Goal: Task Accomplishment & Management: Complete application form

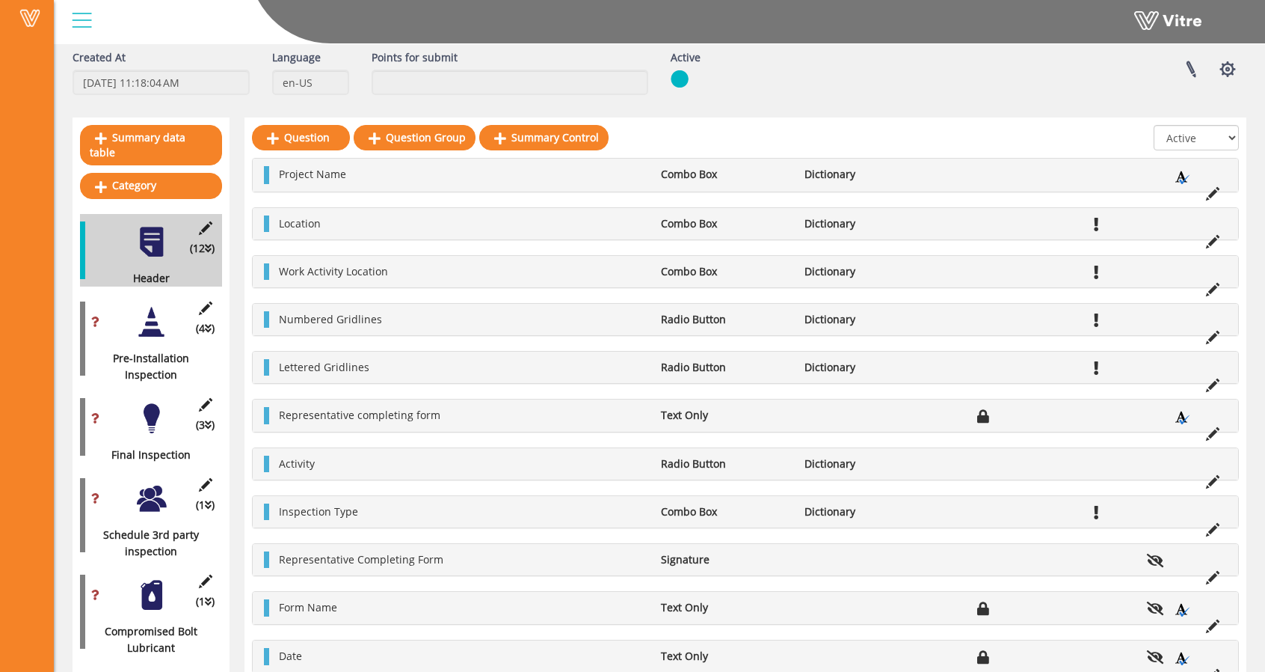
scroll to position [88, 0]
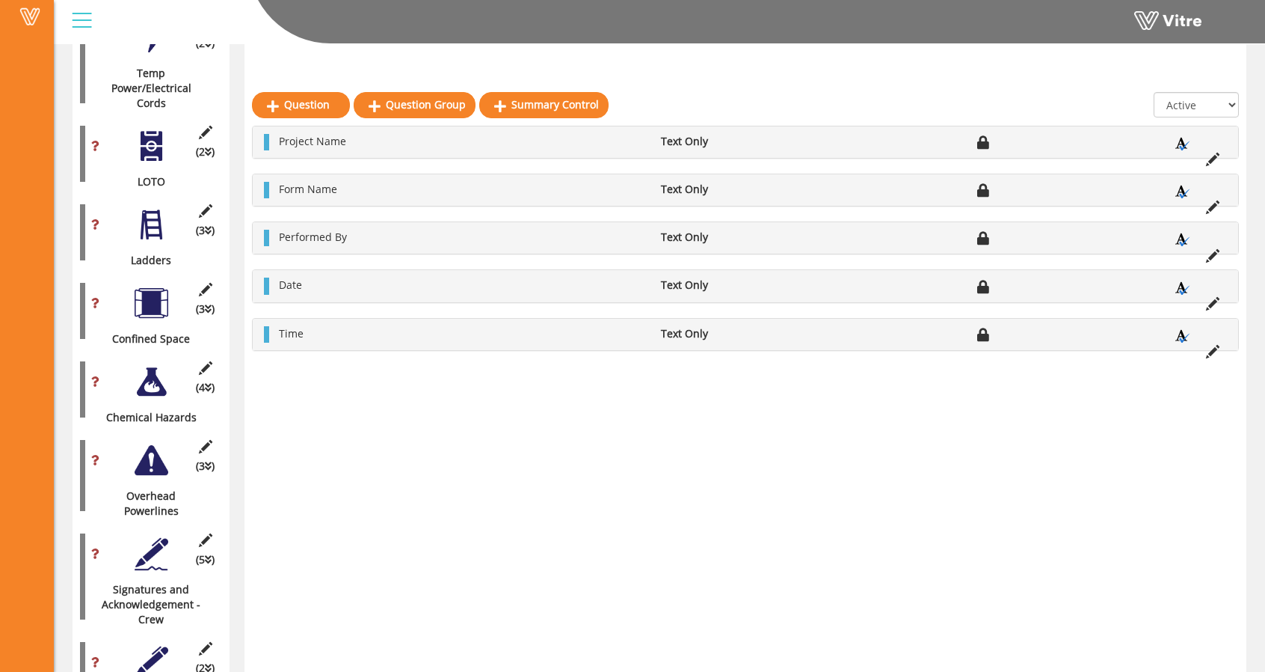
scroll to position [2302, 0]
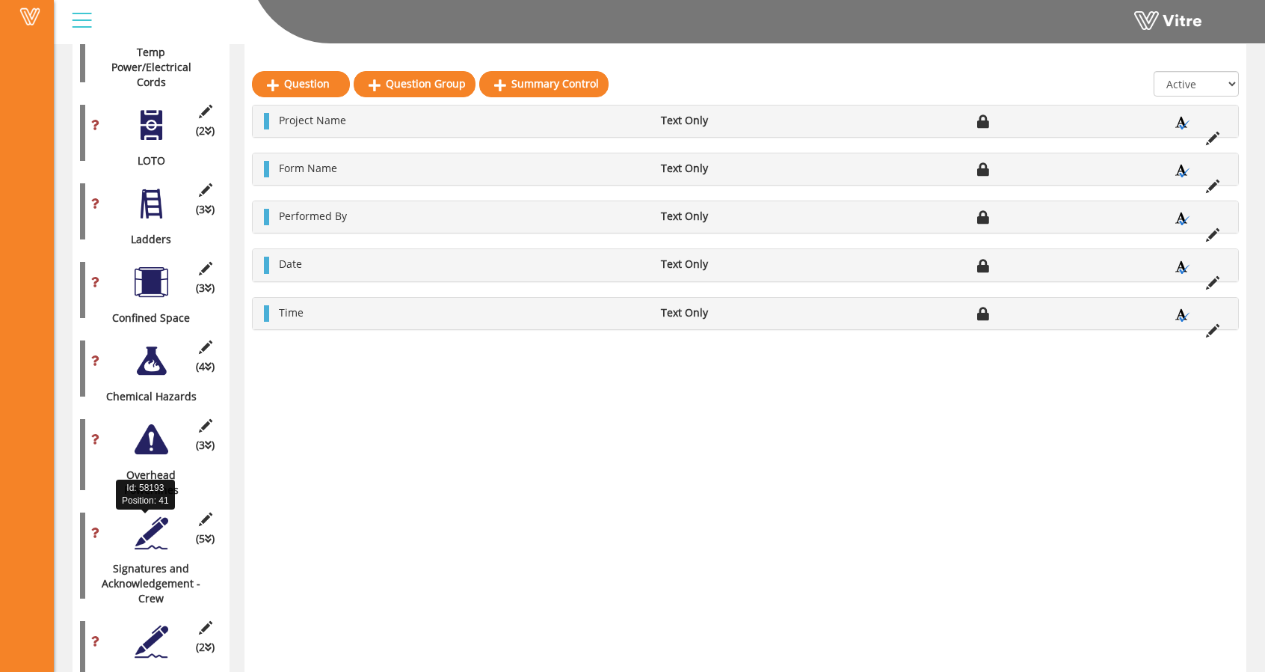
click at [152, 561] on div "Signatures and Acknowledgement - Crew" at bounding box center [145, 583] width 131 height 45
click at [150, 516] on div at bounding box center [152, 533] width 34 height 34
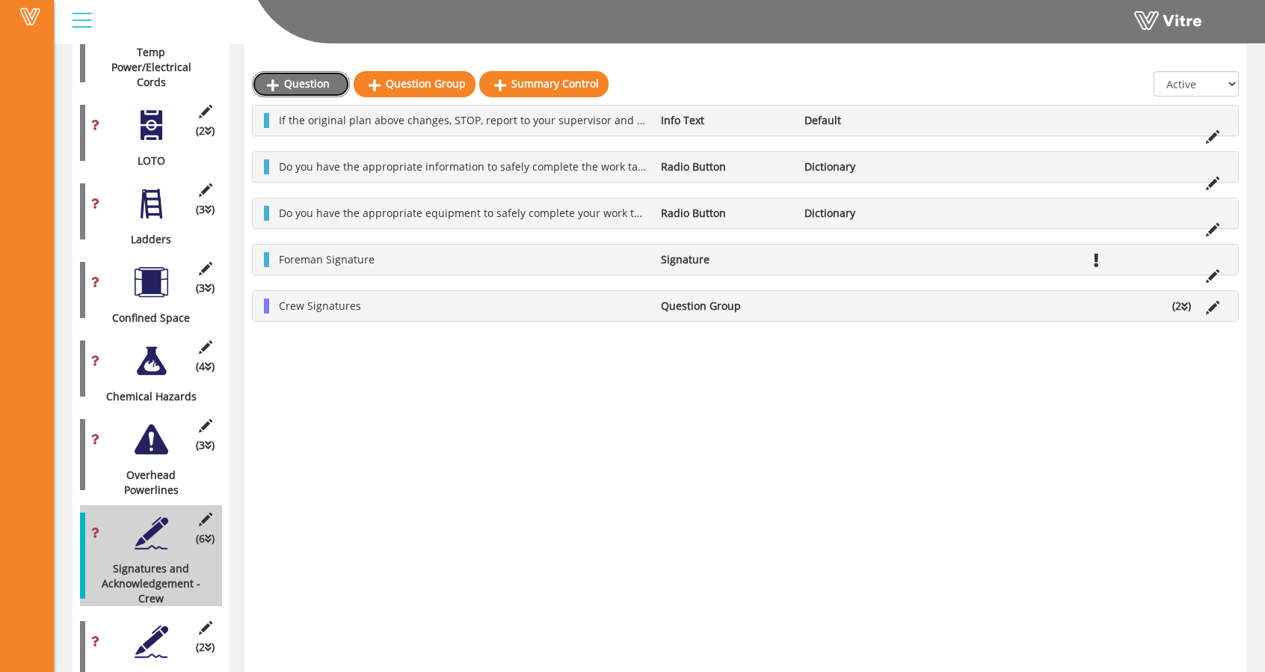
click at [294, 84] on link "Question" at bounding box center [301, 83] width 98 height 25
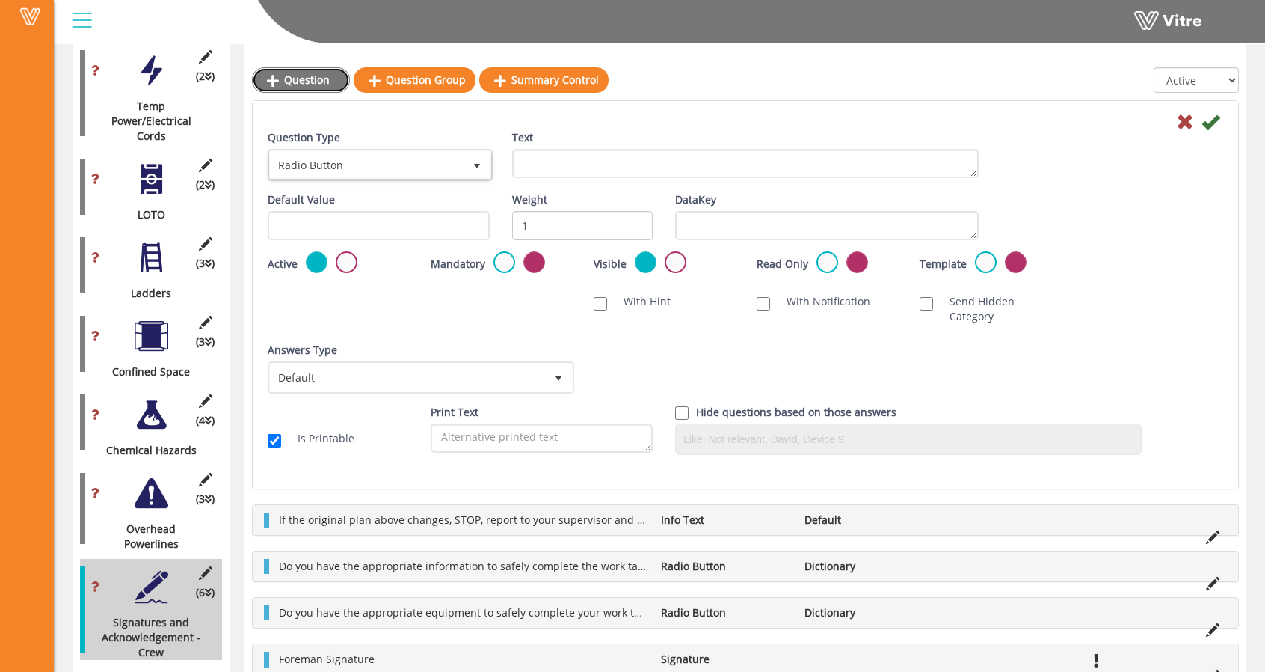
scroll to position [2244, 0]
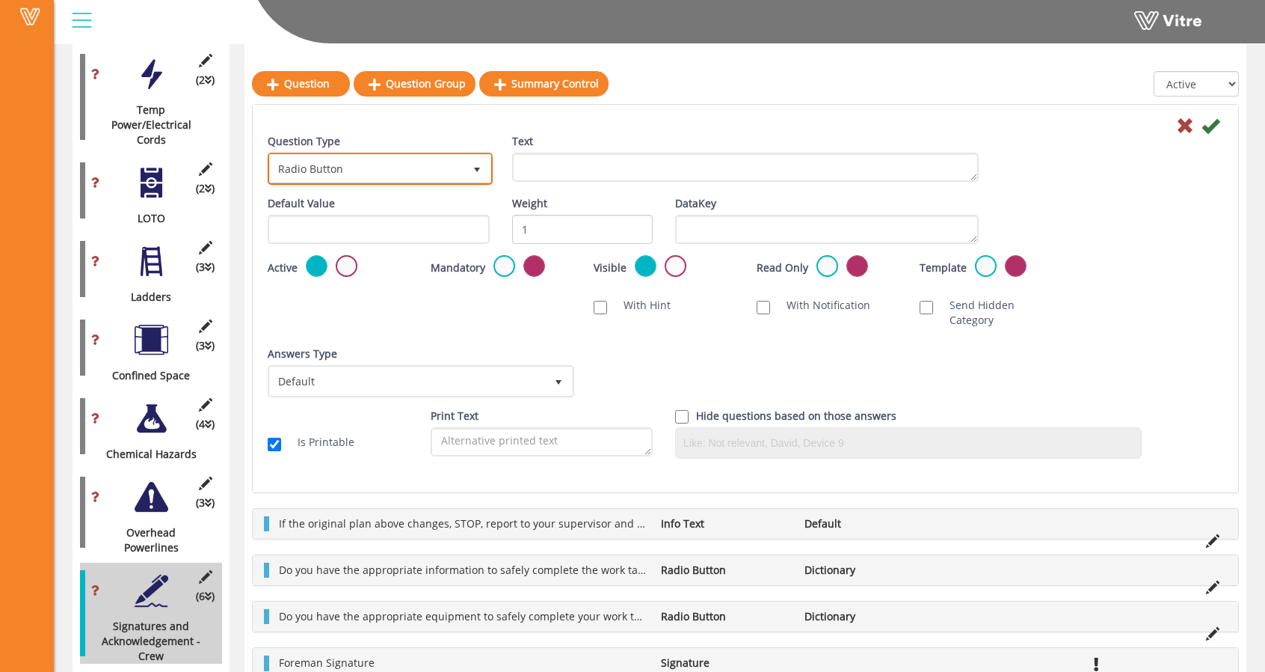
click at [425, 172] on span "Radio Button" at bounding box center [367, 168] width 194 height 27
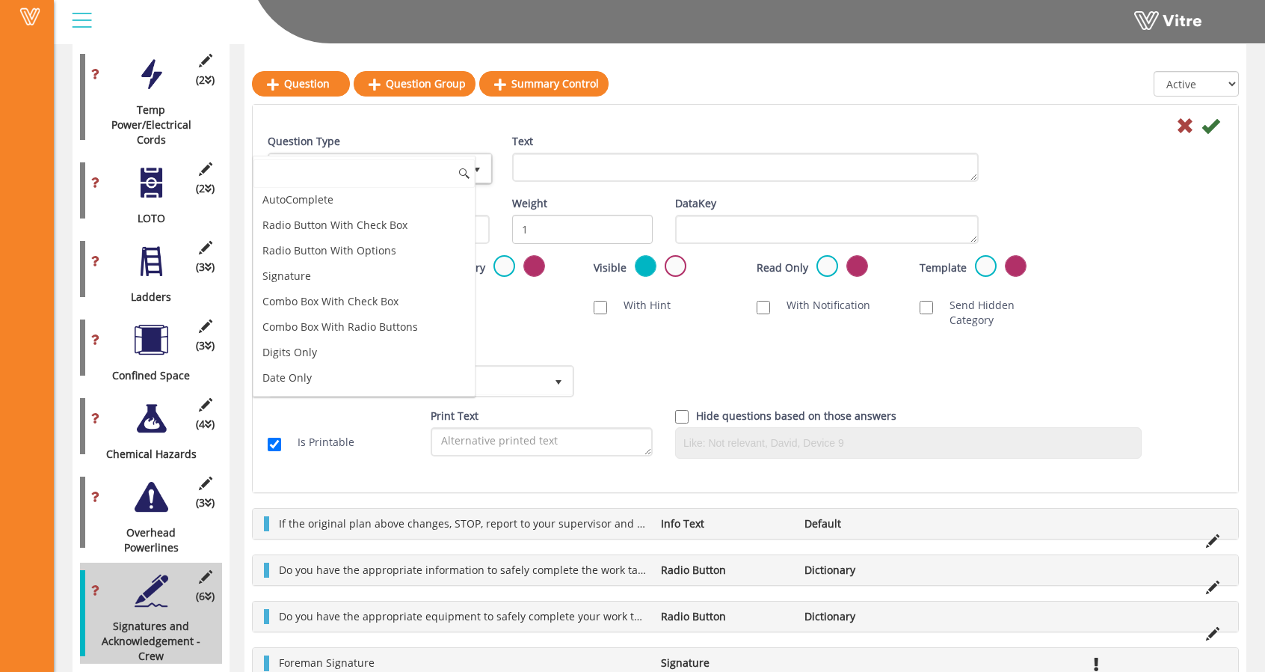
scroll to position [0, 0]
click at [329, 251] on li "Text Only" at bounding box center [364, 252] width 221 height 25
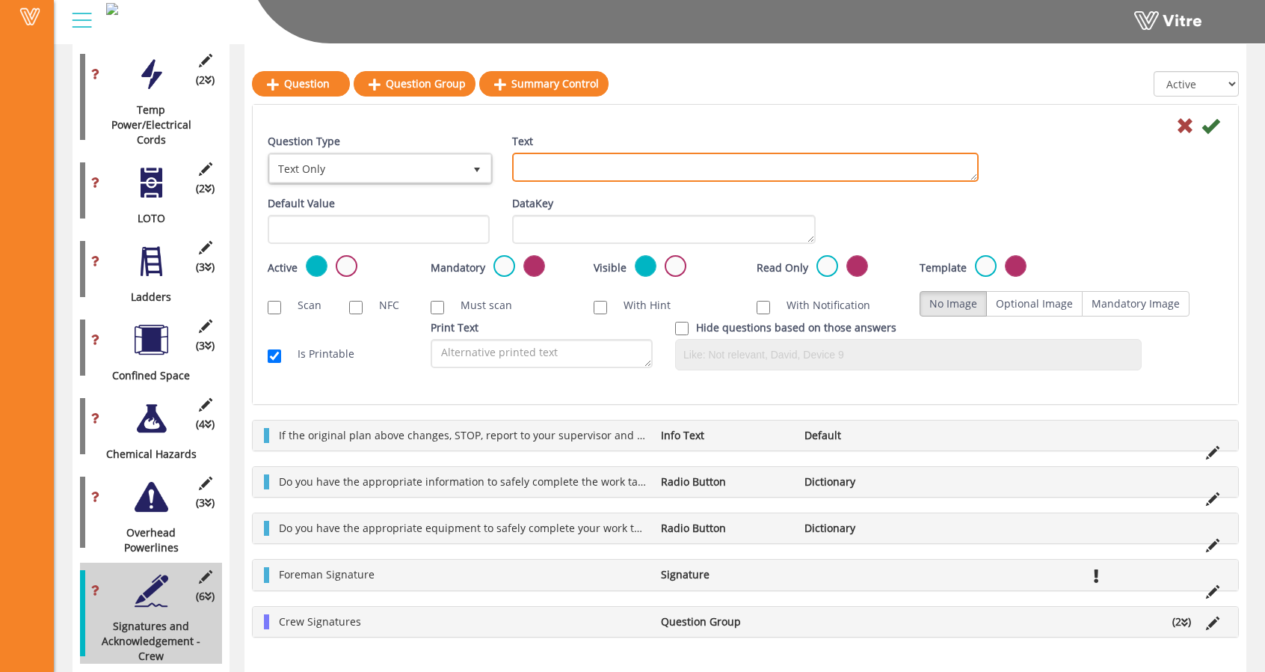
click at [583, 168] on textarea "Text" at bounding box center [745, 167] width 467 height 29
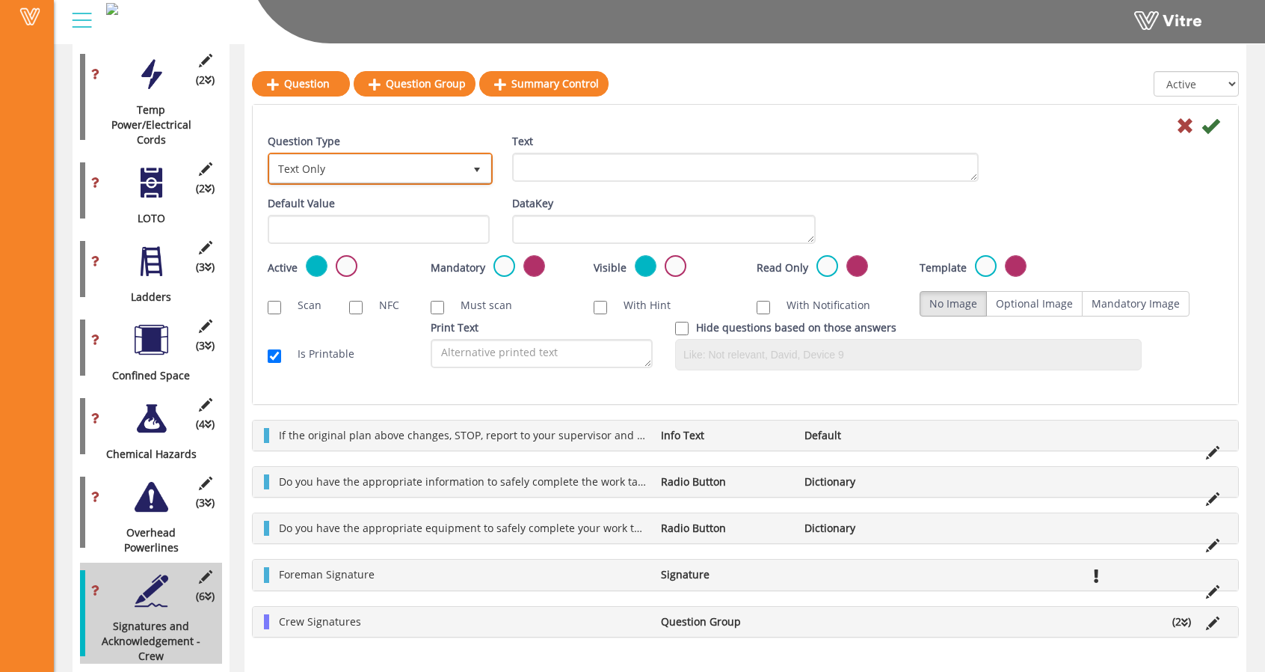
click at [426, 164] on span "Text Only" at bounding box center [367, 168] width 194 height 27
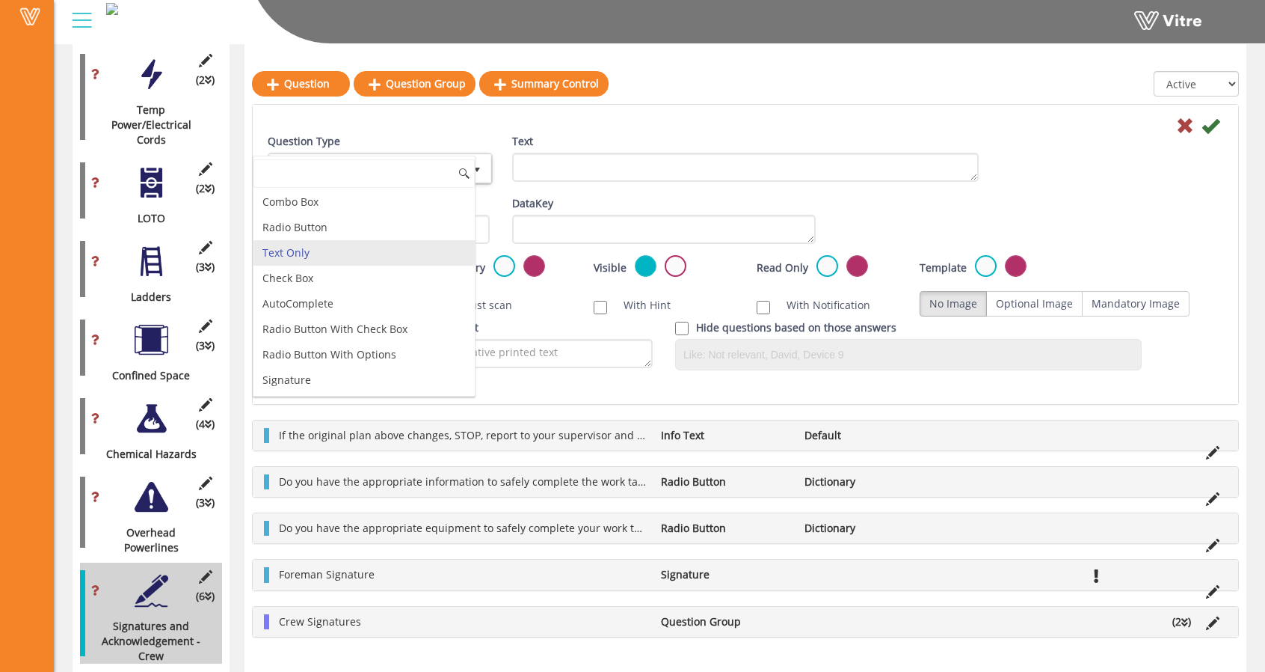
click at [706, 207] on div "DataKey" at bounding box center [664, 220] width 304 height 48
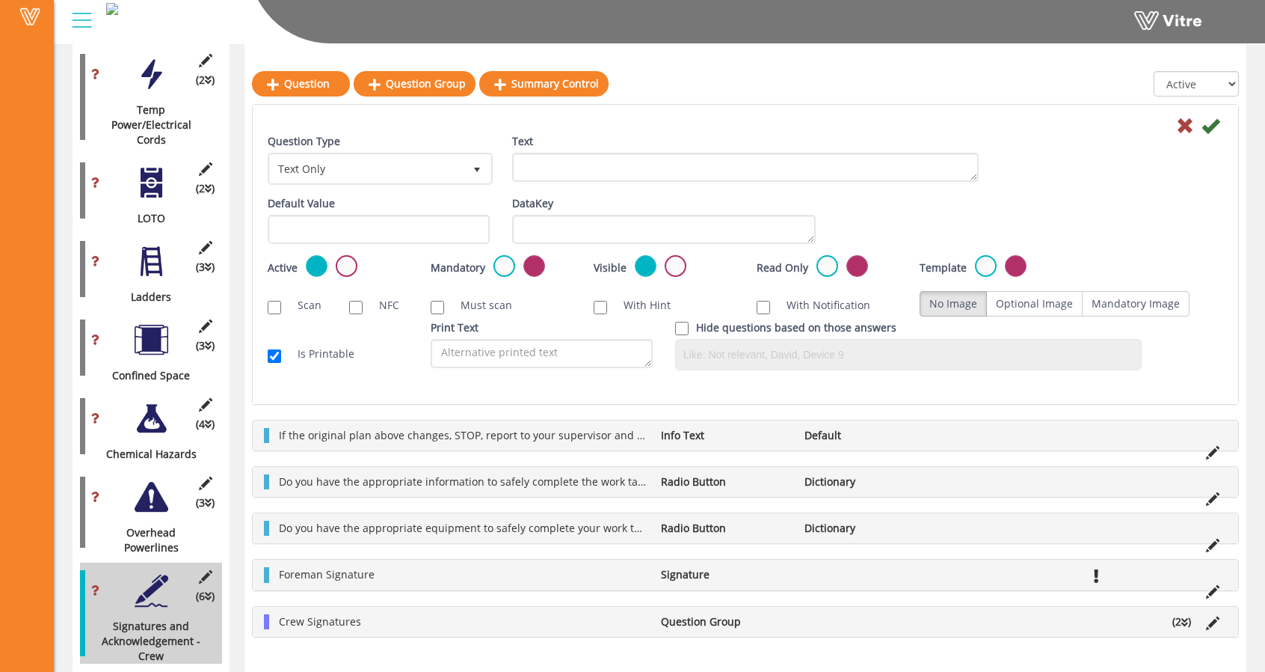
click at [594, 130] on div at bounding box center [746, 125] width 978 height 18
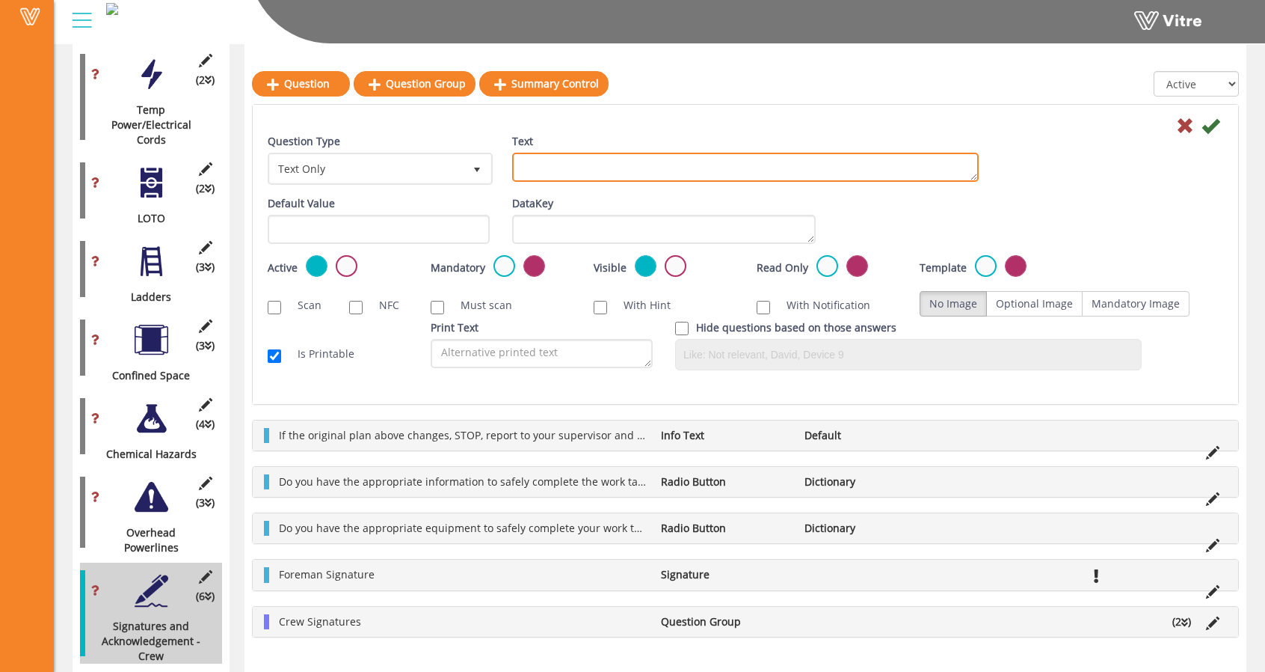
click at [583, 159] on textarea "Text" at bounding box center [745, 167] width 467 height 29
type textarea "Foreman Print Name"
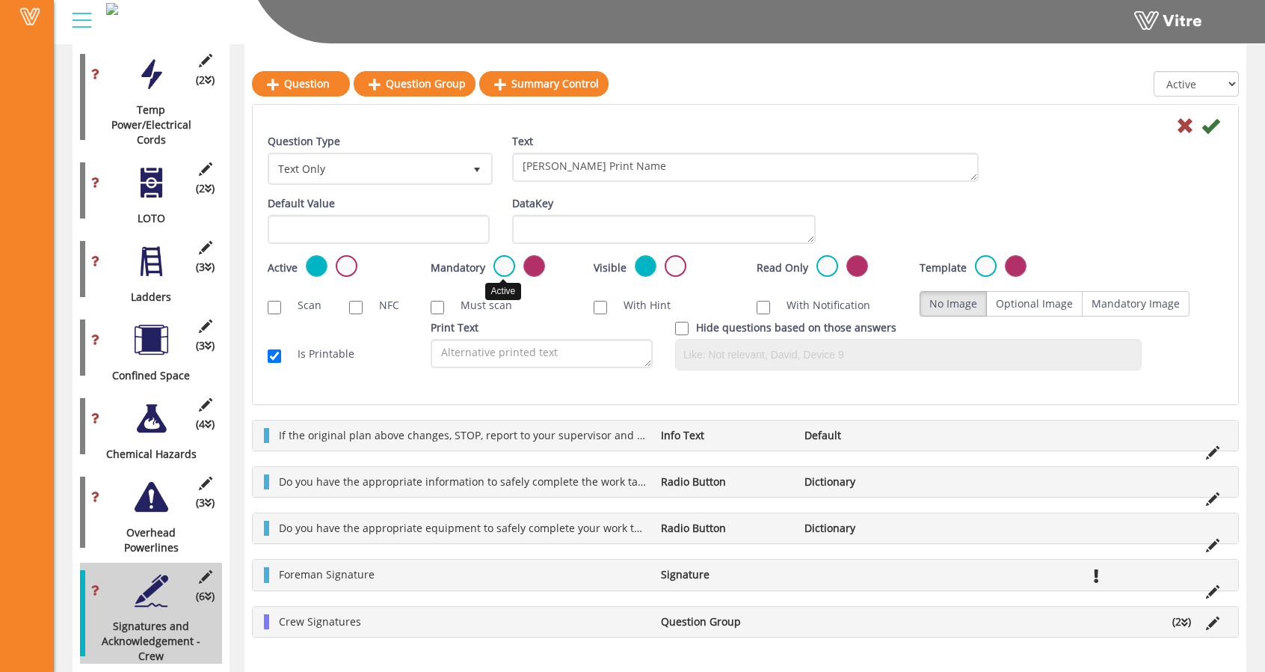
click at [496, 259] on label at bounding box center [505, 266] width 22 height 22
click at [0, 0] on input "radio" at bounding box center [0, 0] width 0 height 0
click at [1213, 127] on icon at bounding box center [1211, 126] width 18 height 18
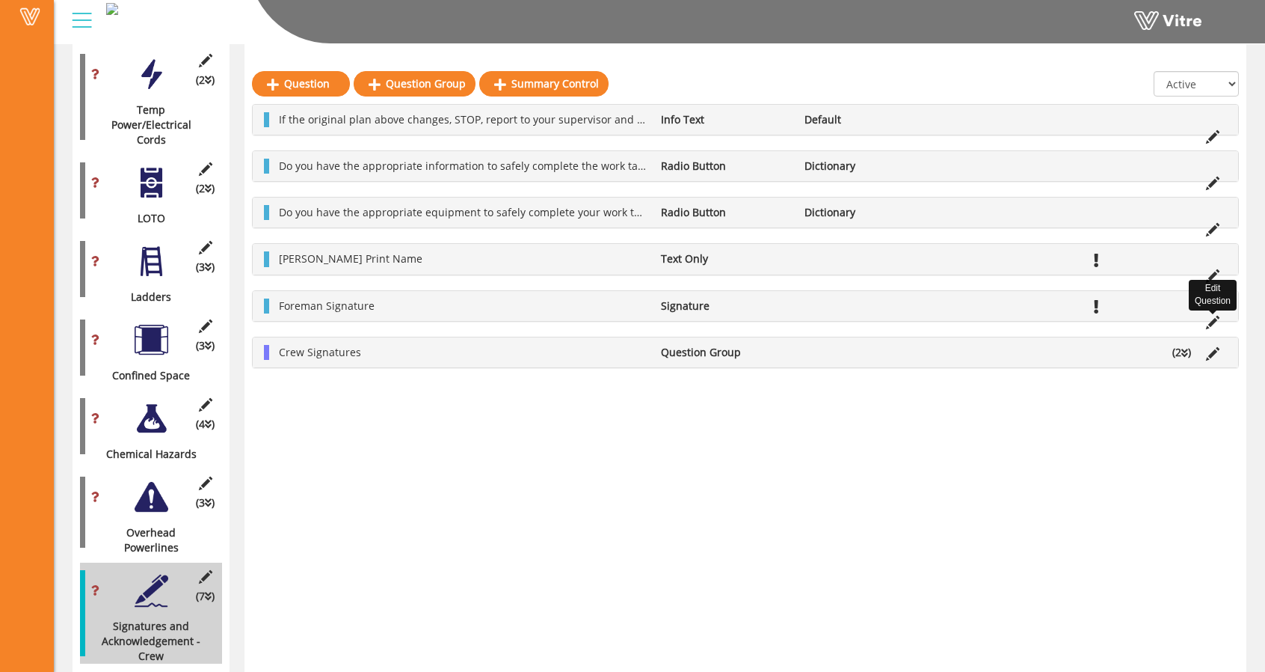
click at [1211, 316] on icon at bounding box center [1212, 322] width 13 height 13
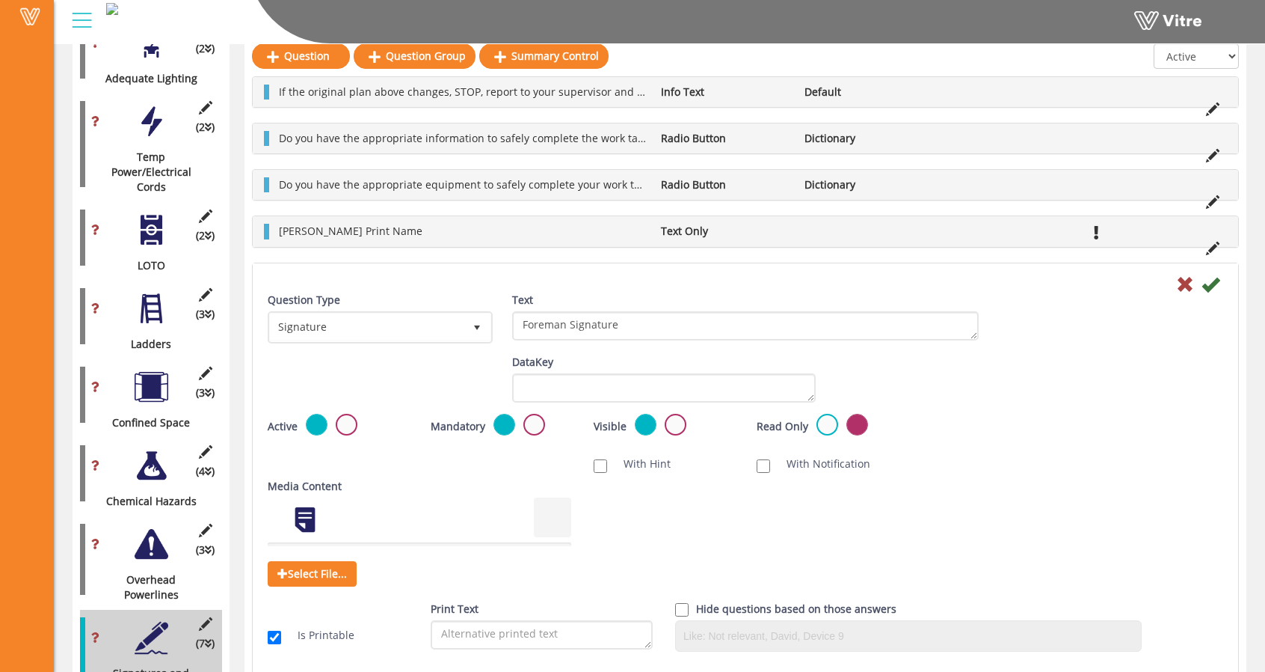
scroll to position [2169, 0]
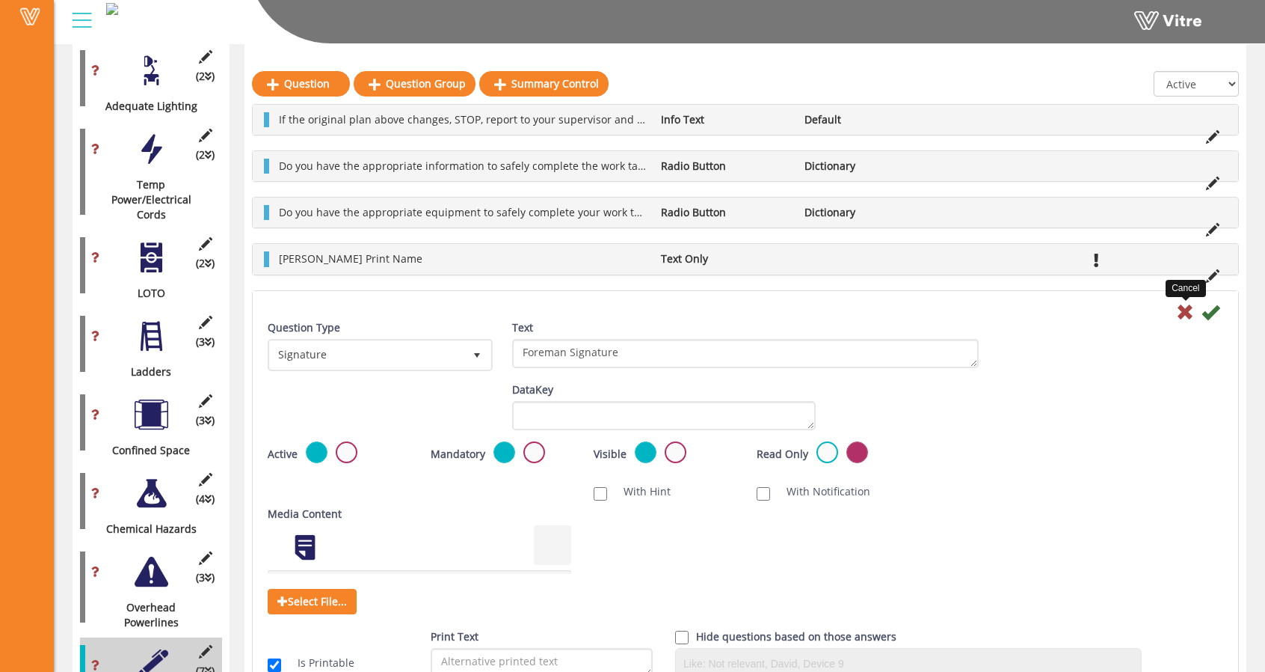
click at [1186, 315] on icon at bounding box center [1185, 312] width 18 height 18
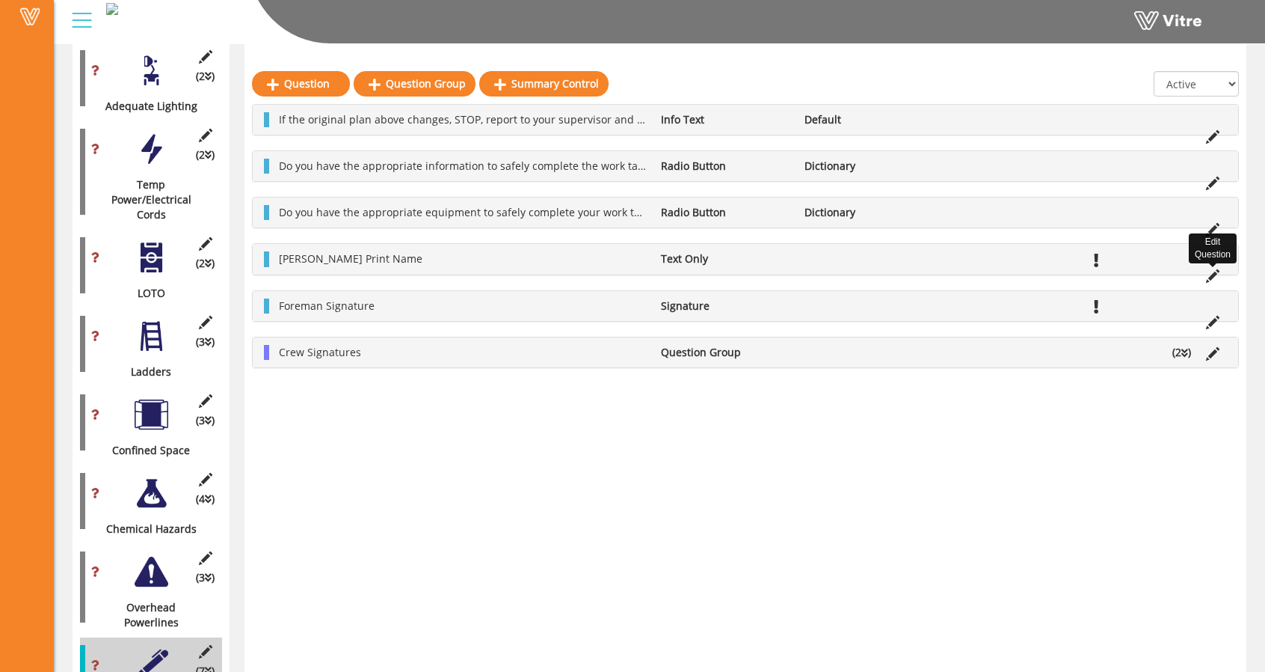
click at [1211, 277] on icon at bounding box center [1212, 275] width 13 height 13
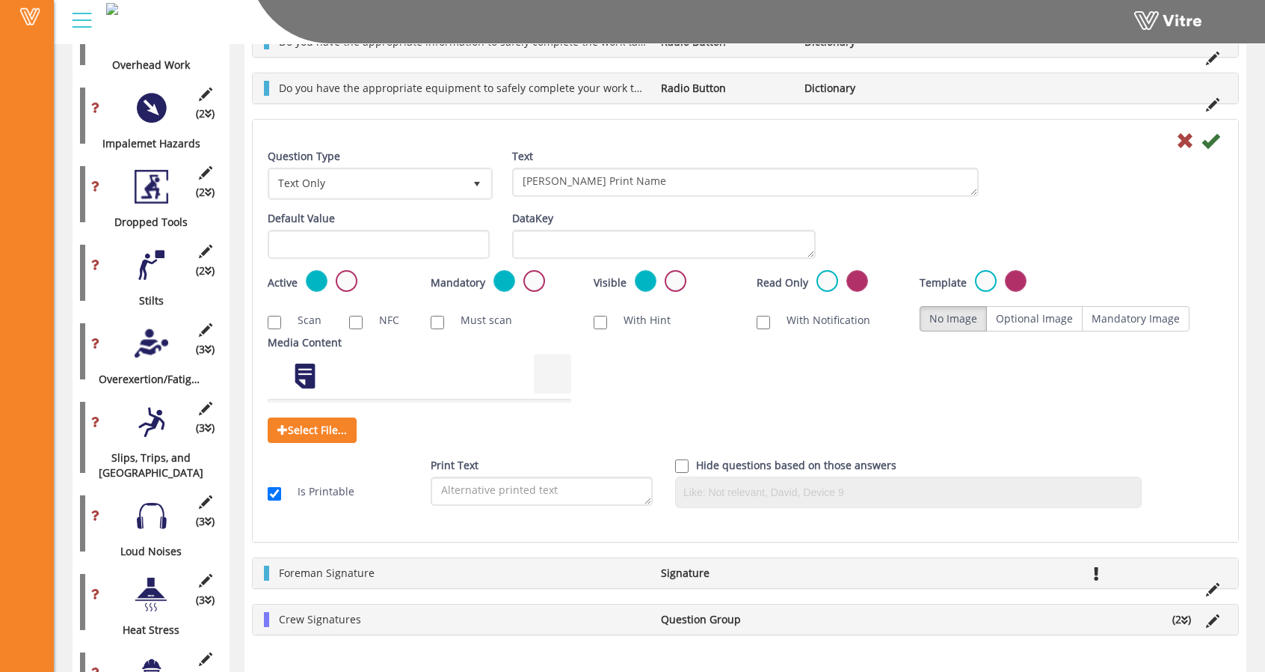
scroll to position [1197, 0]
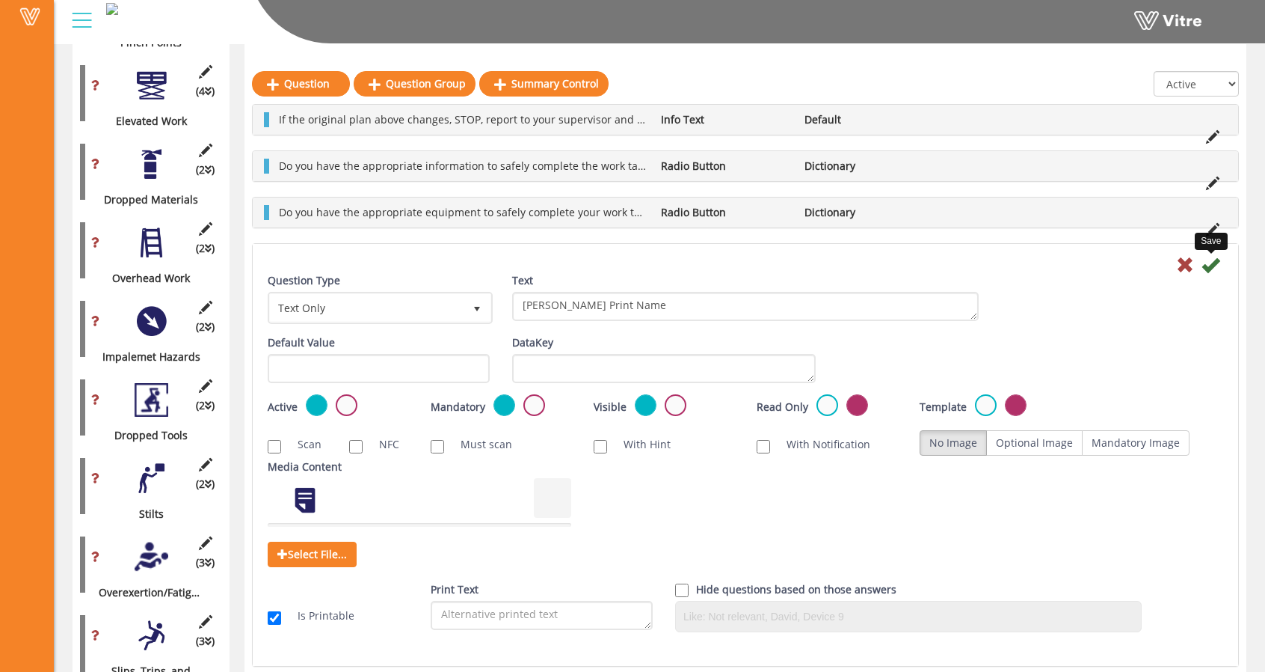
click at [1214, 270] on icon at bounding box center [1211, 265] width 18 height 18
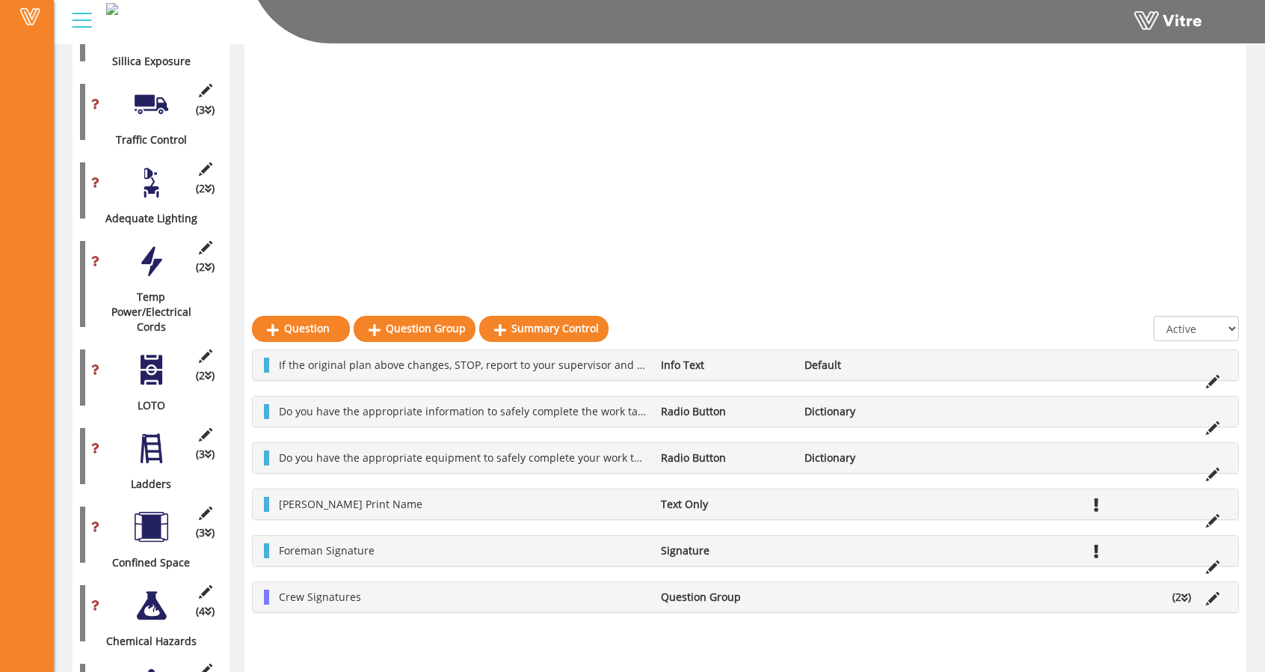
scroll to position [2302, 0]
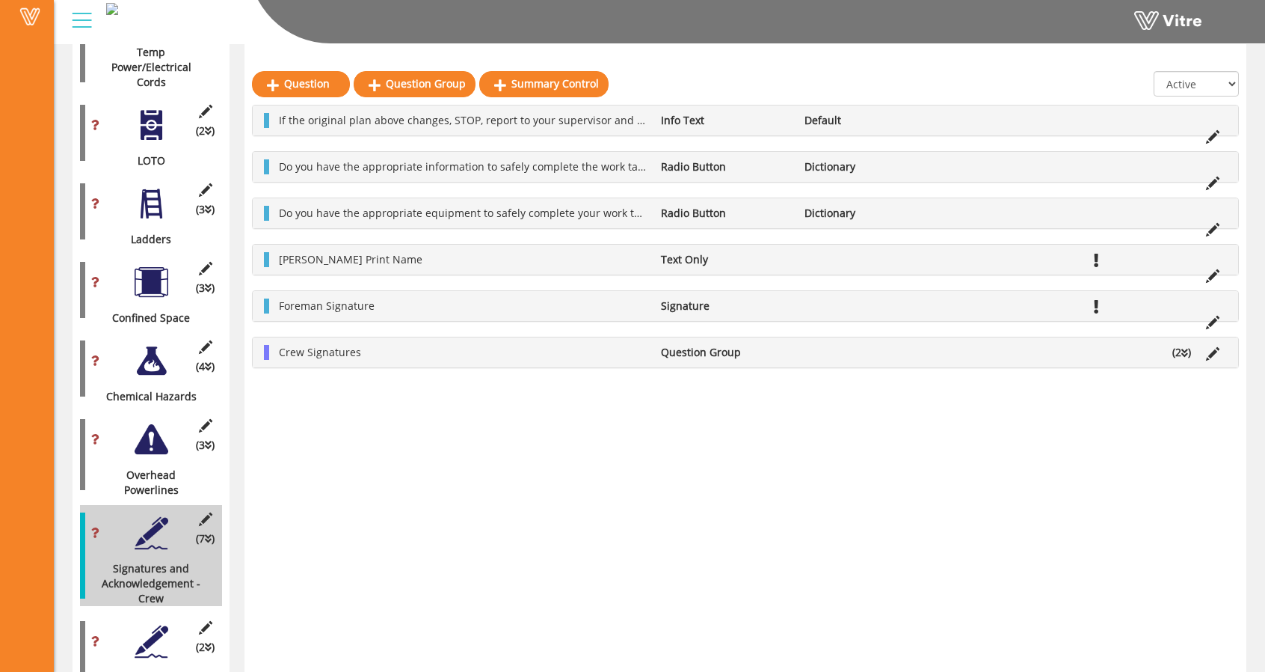
click at [152, 624] on div at bounding box center [152, 641] width 34 height 34
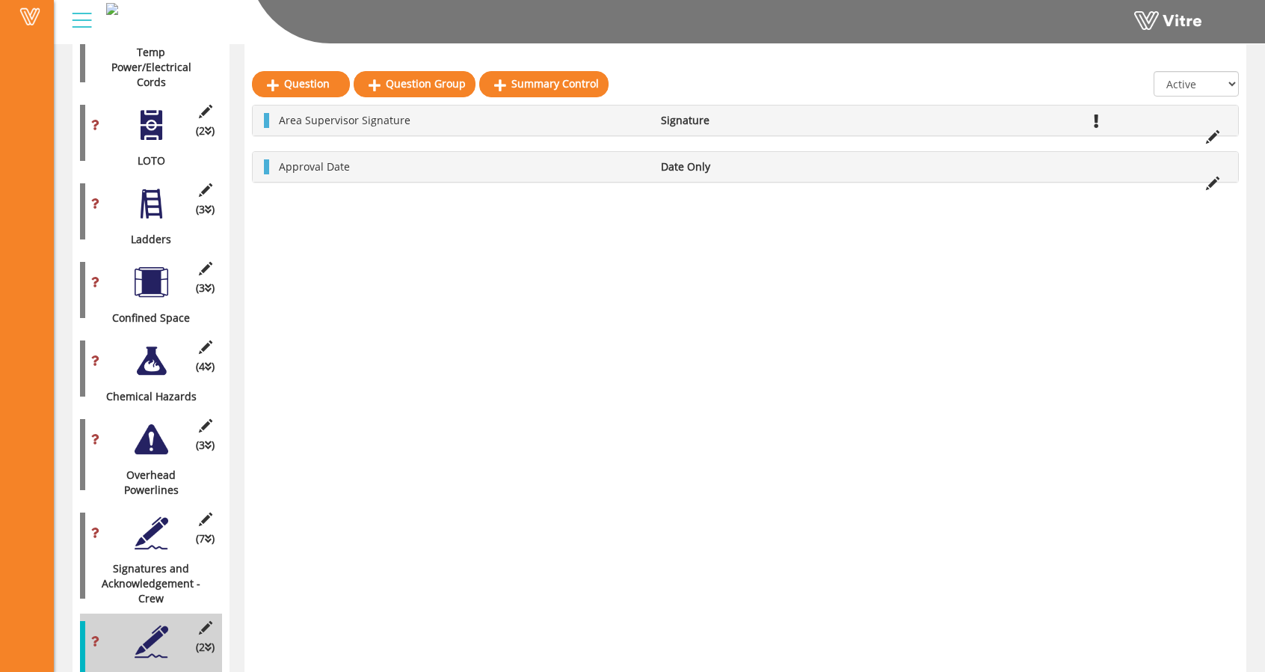
click at [141, 516] on div at bounding box center [152, 533] width 34 height 34
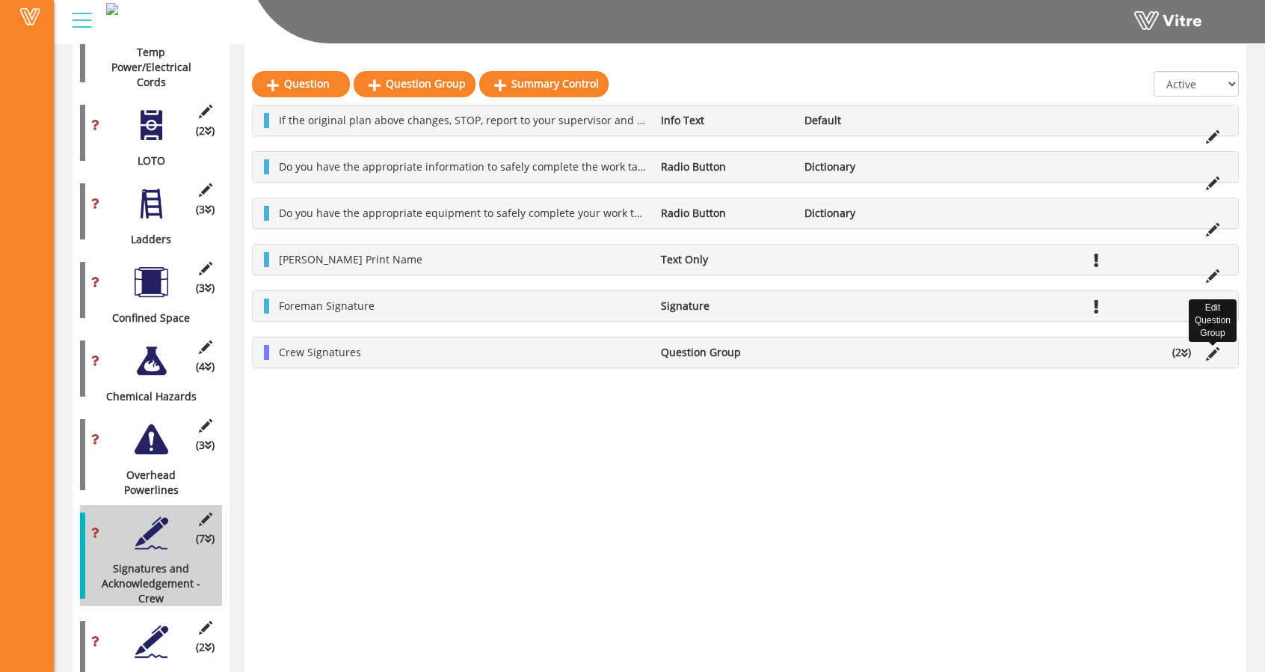
click at [1217, 351] on icon at bounding box center [1212, 353] width 13 height 13
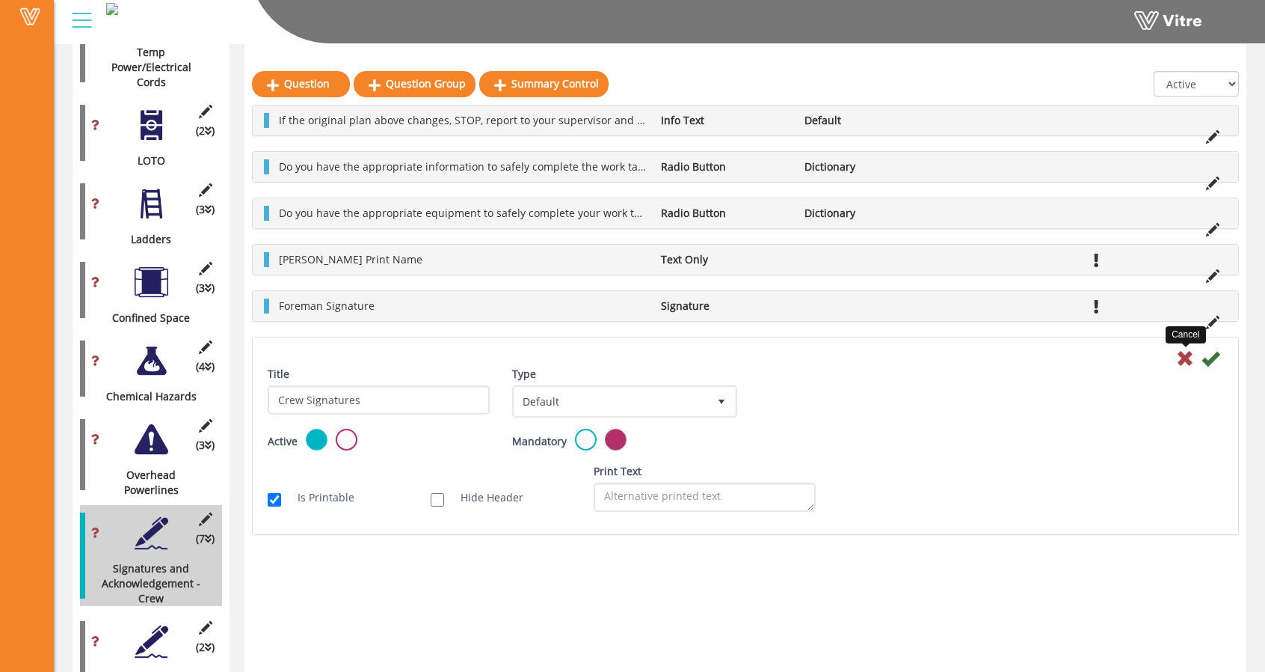
click at [1180, 362] on icon at bounding box center [1185, 358] width 18 height 18
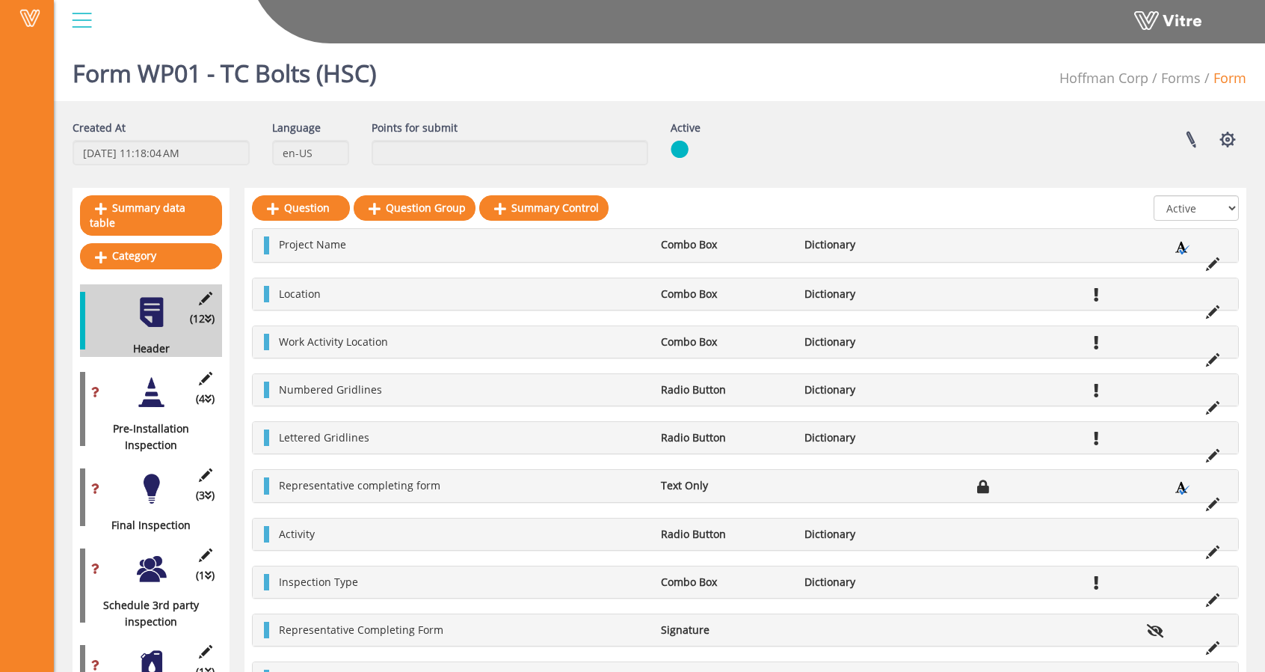
scroll to position [88, 0]
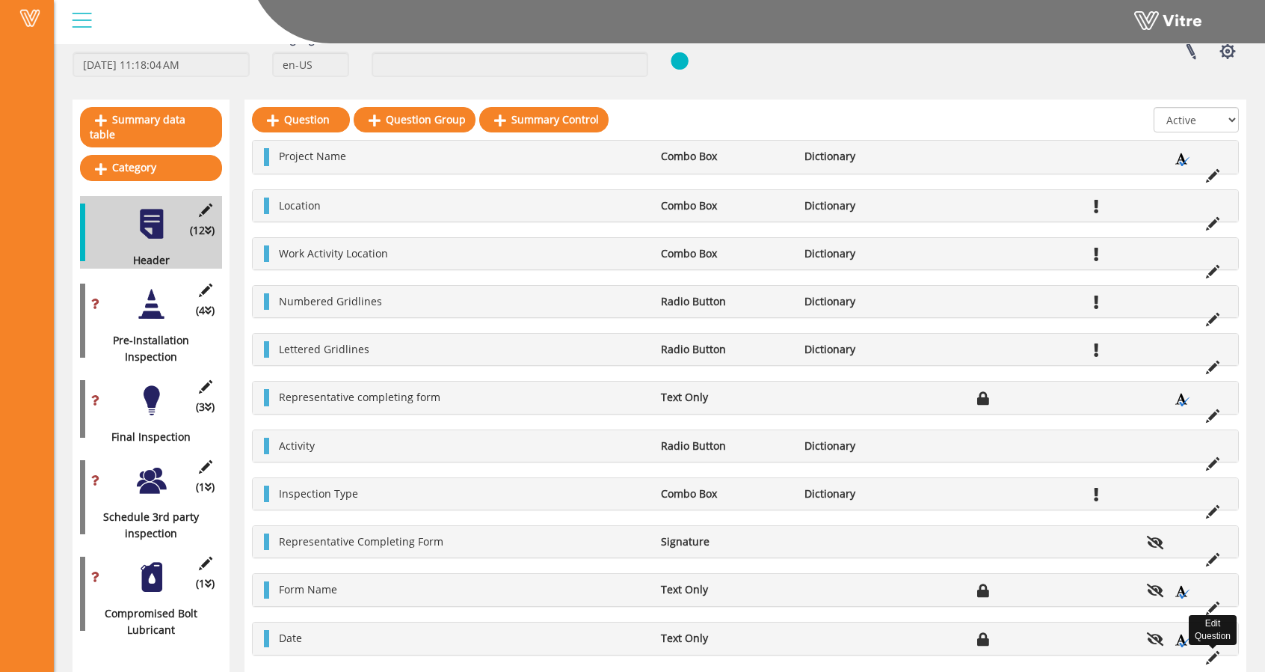
click at [1212, 651] on icon at bounding box center [1212, 657] width 13 height 13
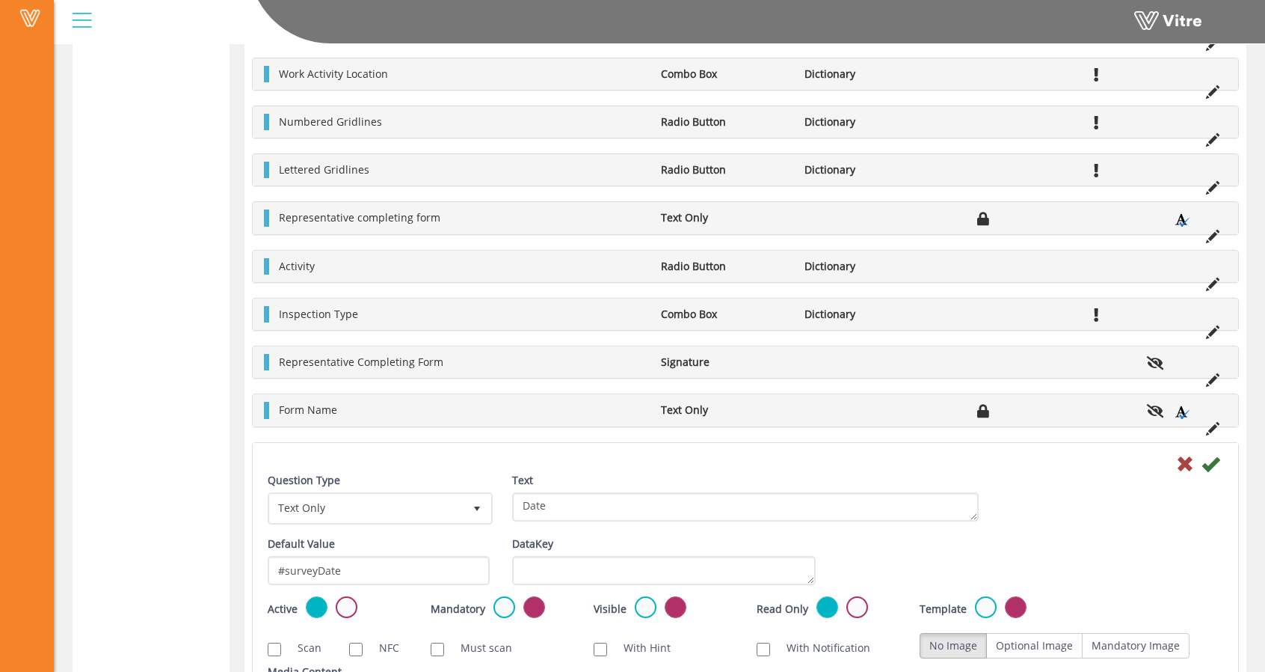
scroll to position [938, 0]
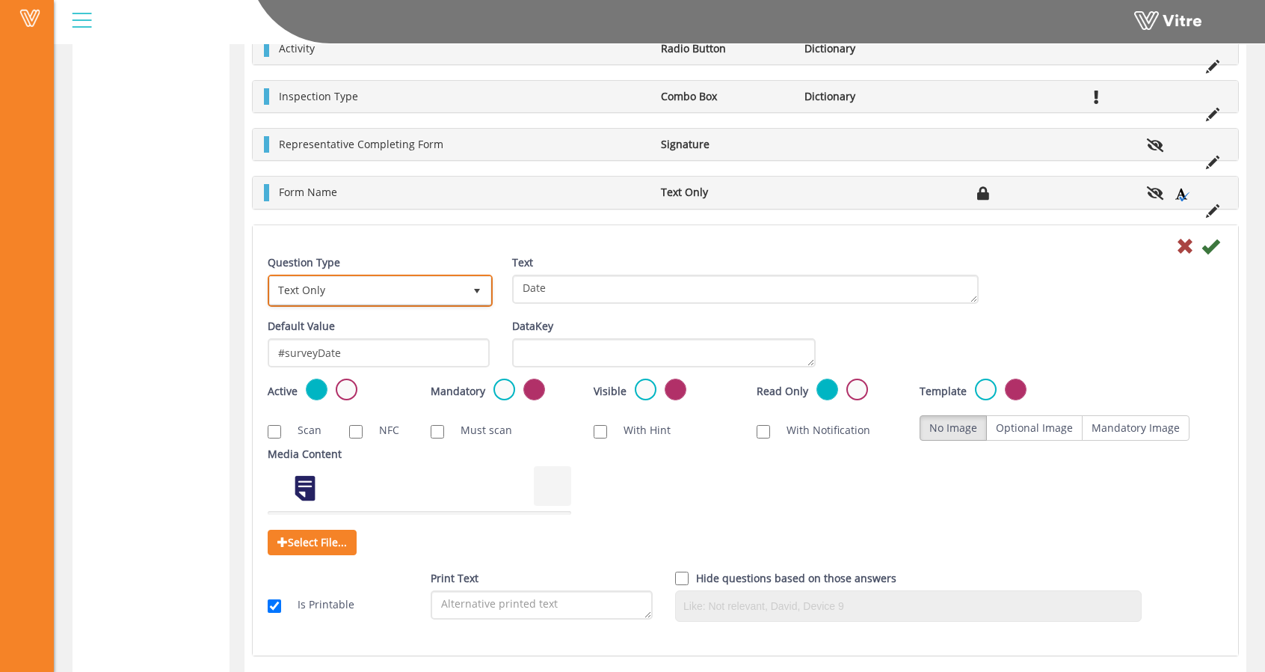
click at [385, 280] on span "Text Only" at bounding box center [367, 290] width 194 height 27
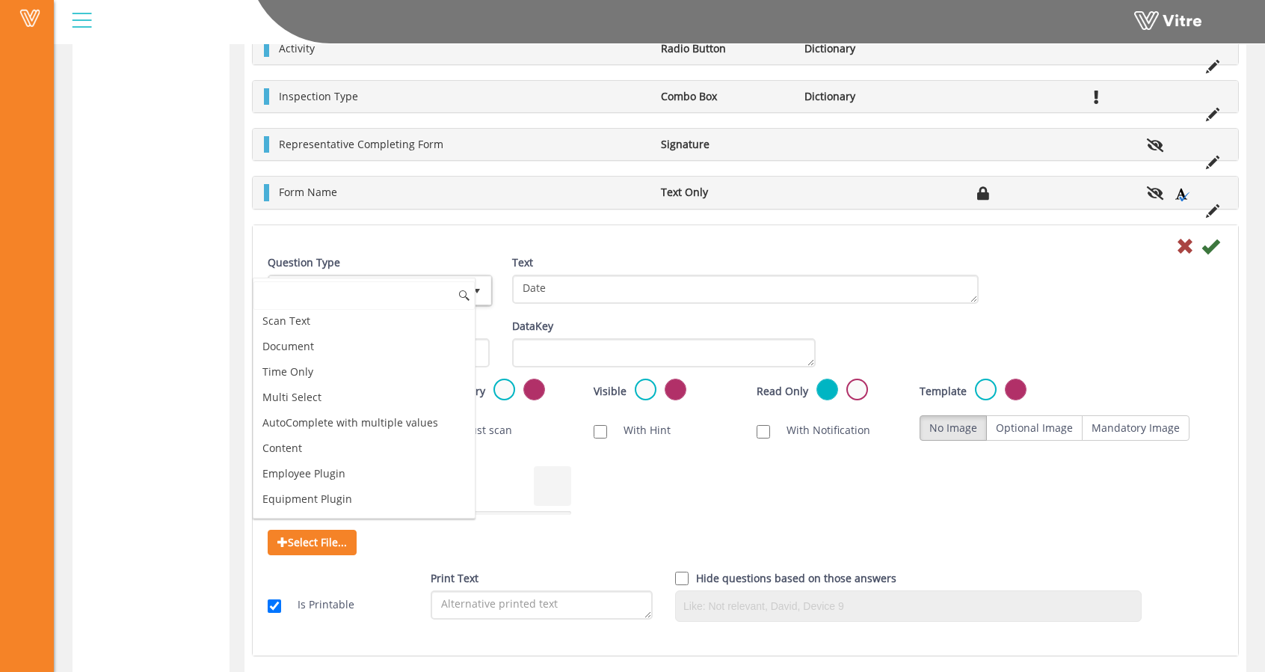
scroll to position [444, 0]
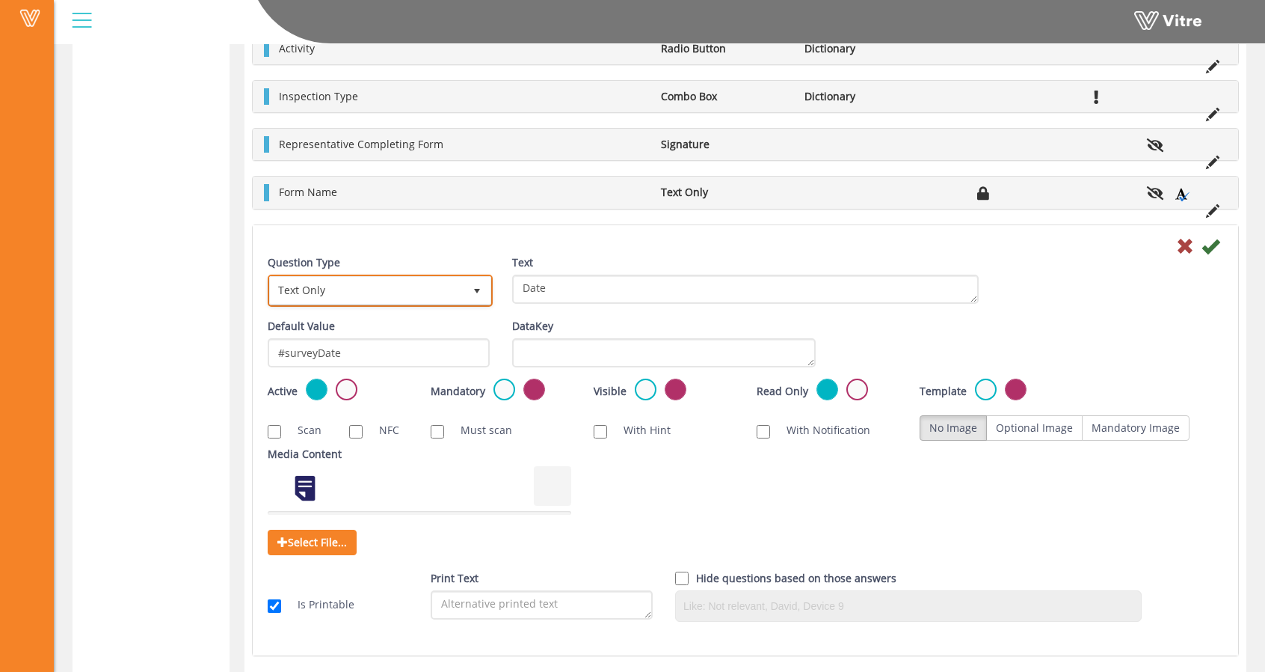
click at [433, 286] on span "Text Only" at bounding box center [367, 290] width 194 height 27
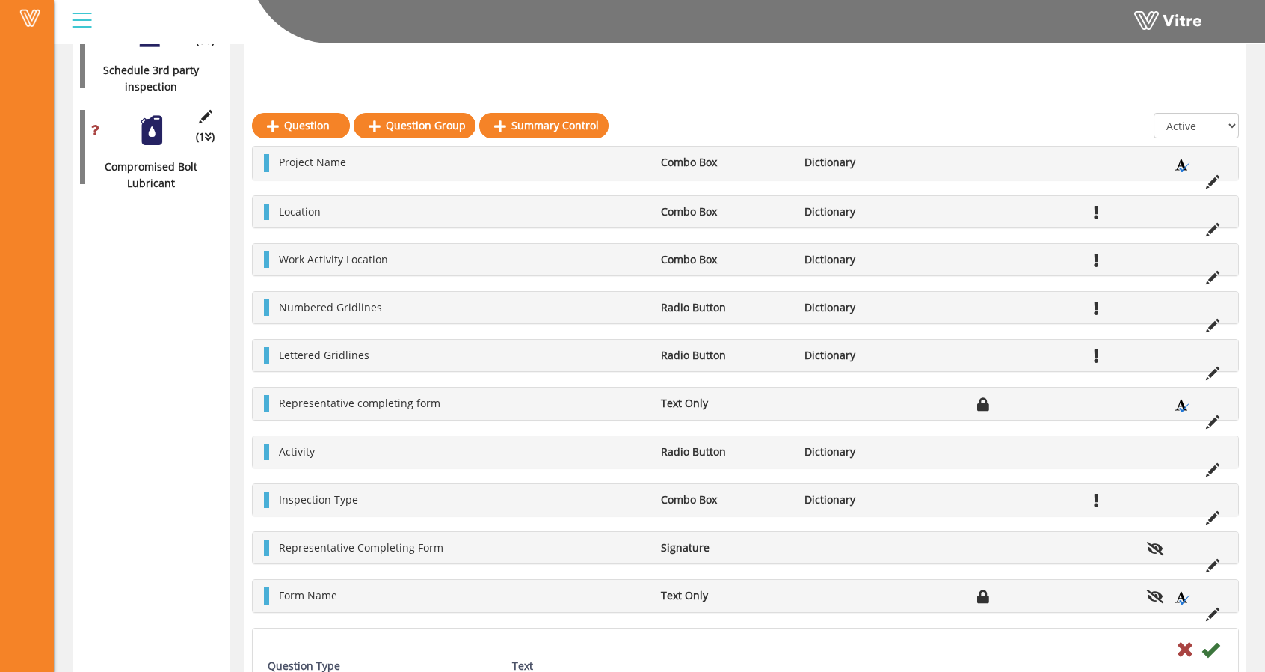
scroll to position [340, 0]
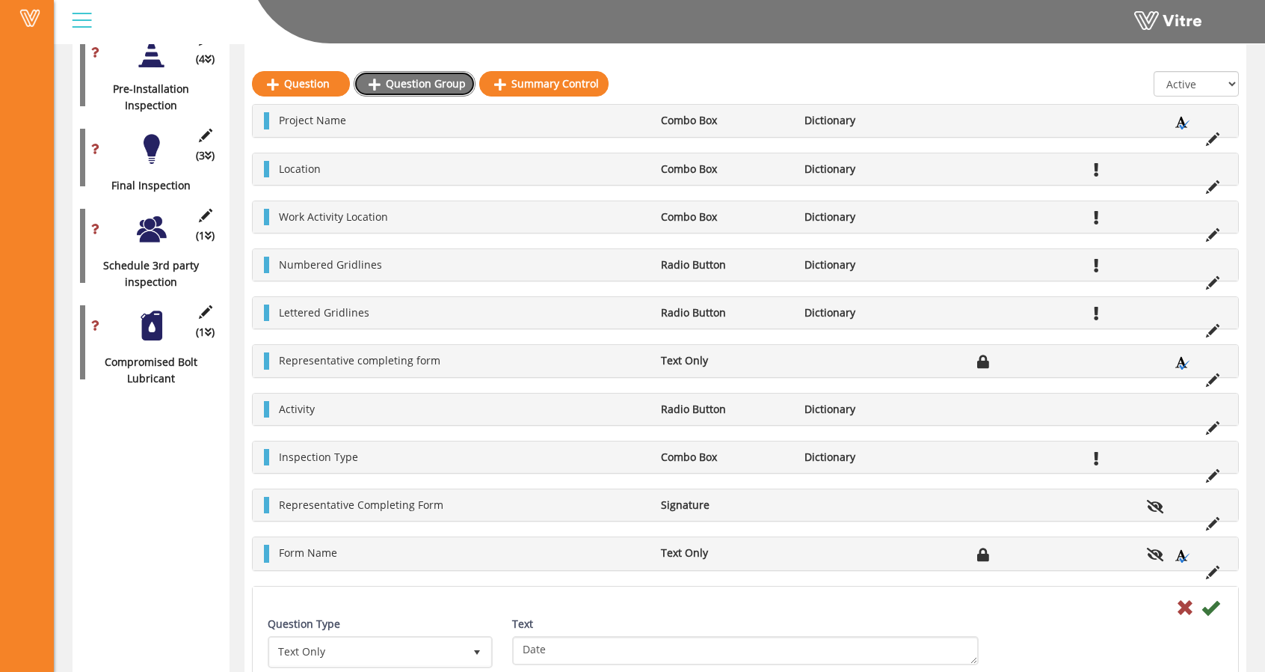
click at [399, 81] on link "Question Group" at bounding box center [415, 83] width 122 height 25
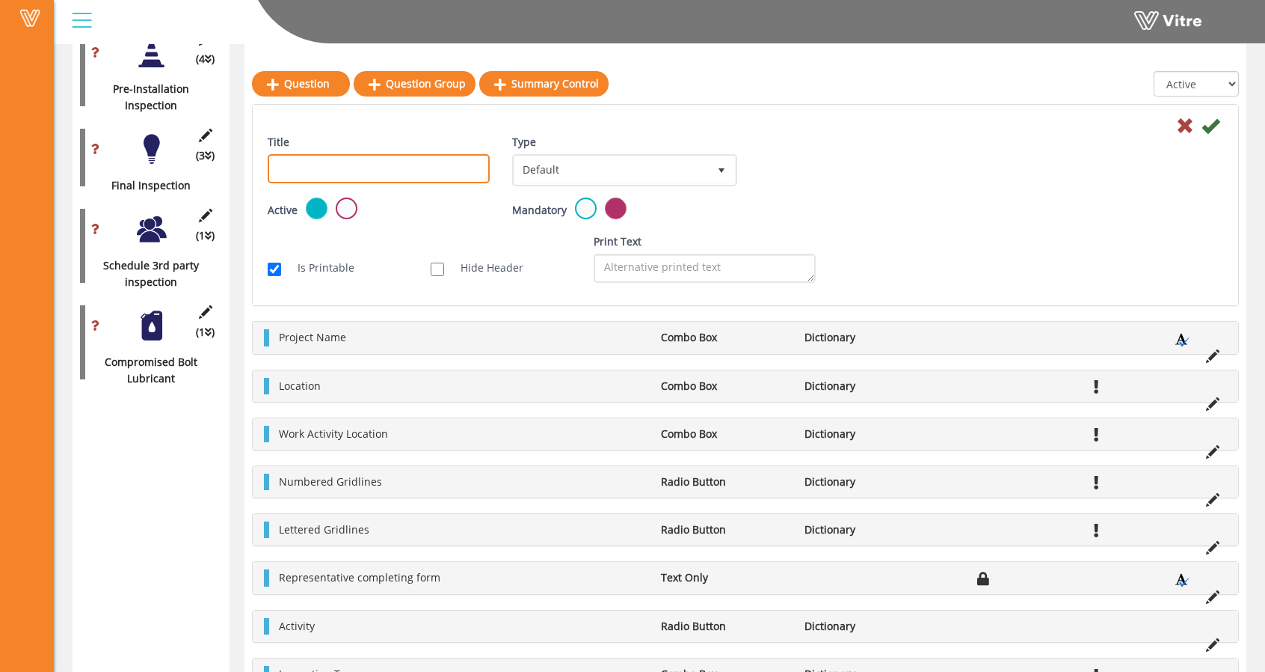
click at [426, 173] on input "Title" at bounding box center [379, 168] width 222 height 29
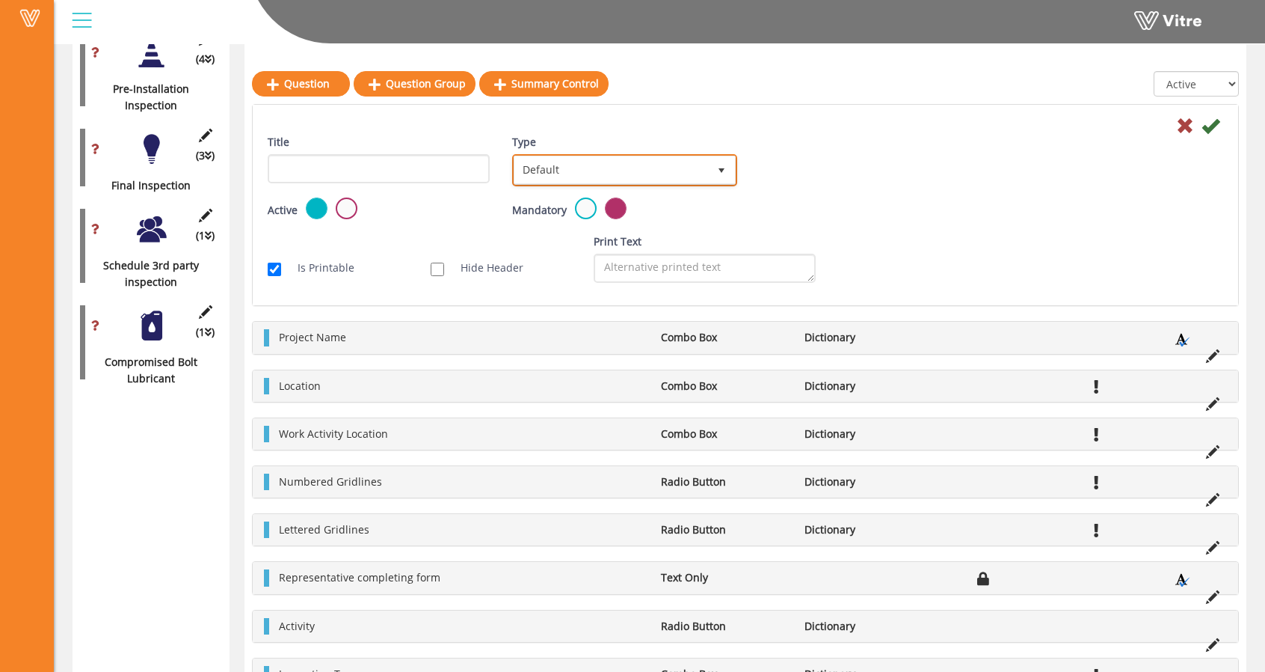
click at [611, 176] on span "Default" at bounding box center [611, 169] width 194 height 27
click at [800, 212] on div "Active Mandatory Show Group After Copy Auto create sub-action per every group i…" at bounding box center [746, 215] width 978 height 36
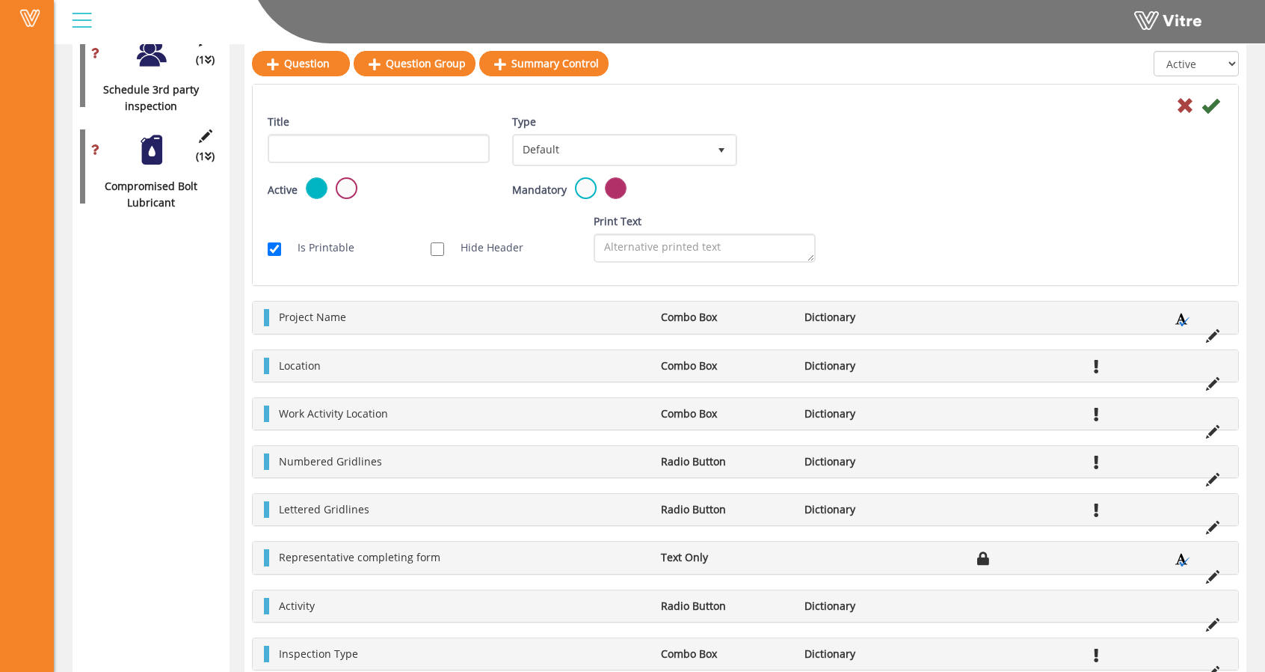
scroll to position [525, 0]
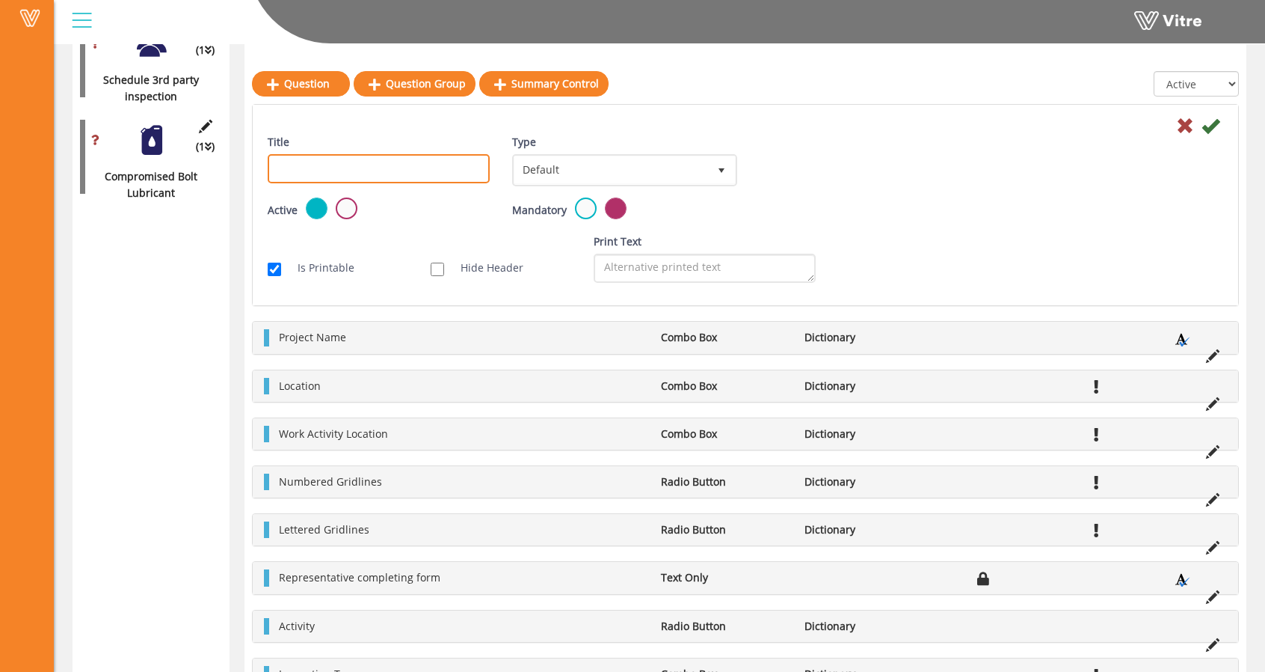
click at [396, 177] on input "Title" at bounding box center [379, 168] width 222 height 29
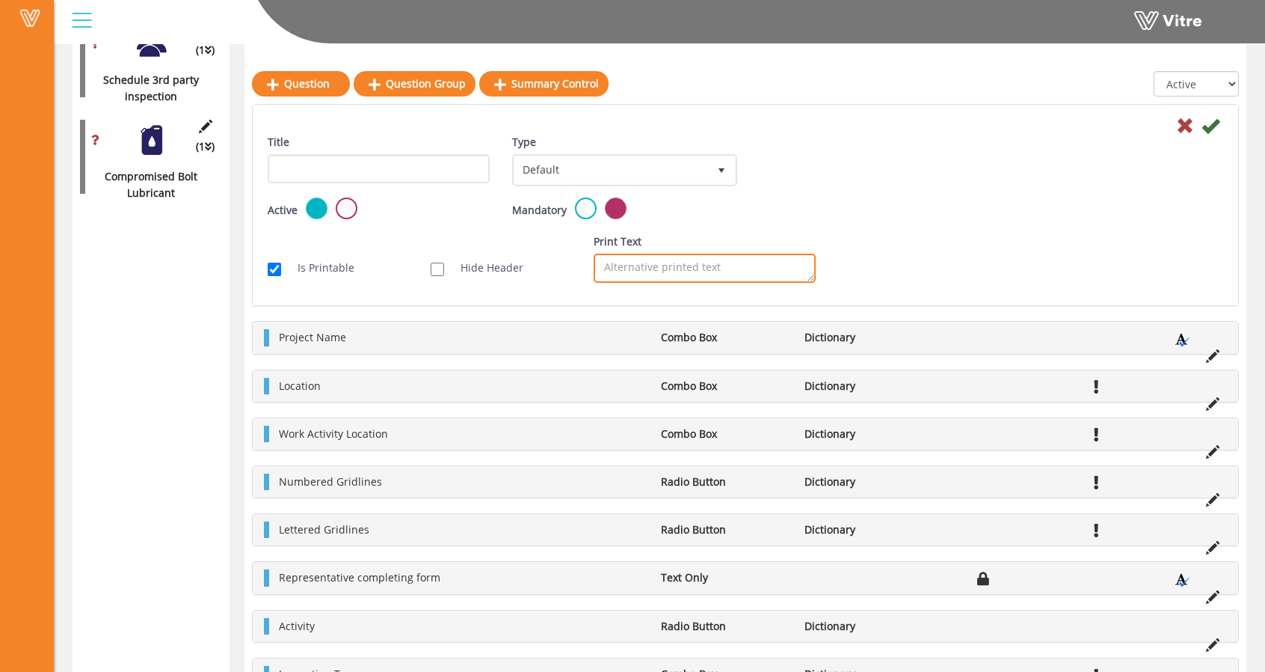
click at [637, 267] on textarea "Print Text" at bounding box center [705, 268] width 222 height 29
click at [523, 256] on div "Hide Header" at bounding box center [501, 267] width 163 height 31
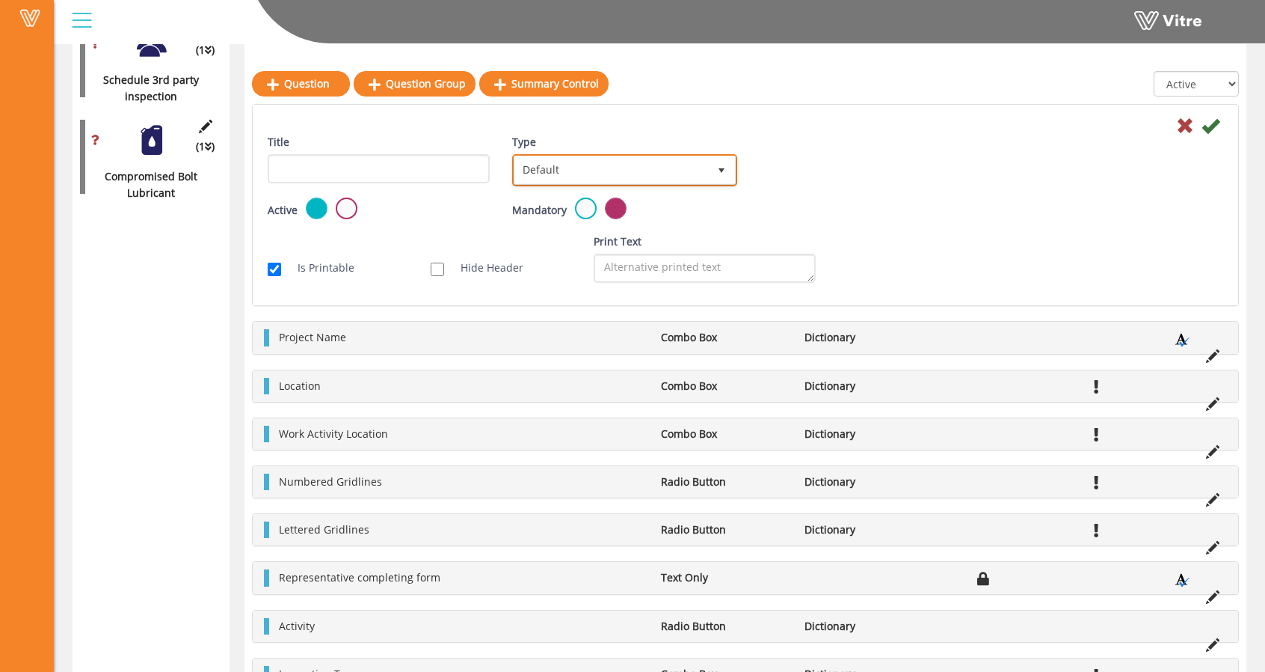
click at [564, 156] on span "Default" at bounding box center [625, 170] width 222 height 28
click at [559, 212] on li "Scan Group" at bounding box center [608, 216] width 221 height 25
click at [574, 176] on span "Scan Group" at bounding box center [611, 169] width 194 height 27
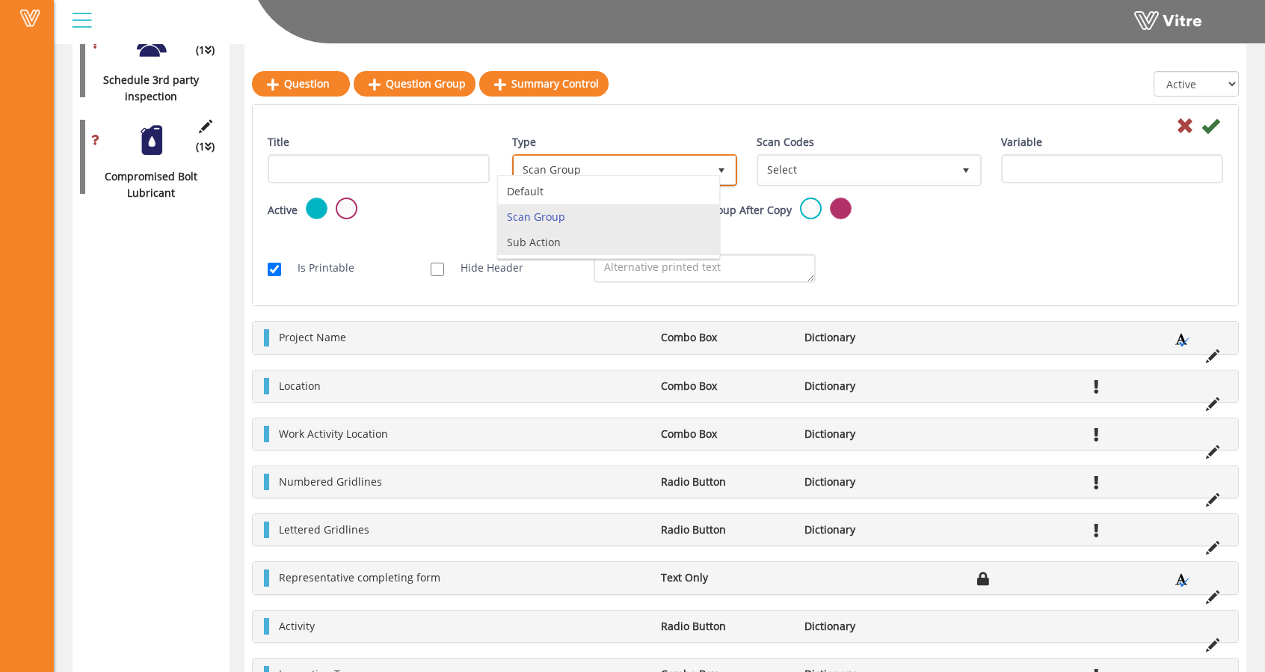
click at [573, 239] on li "Sub Action" at bounding box center [608, 242] width 221 height 25
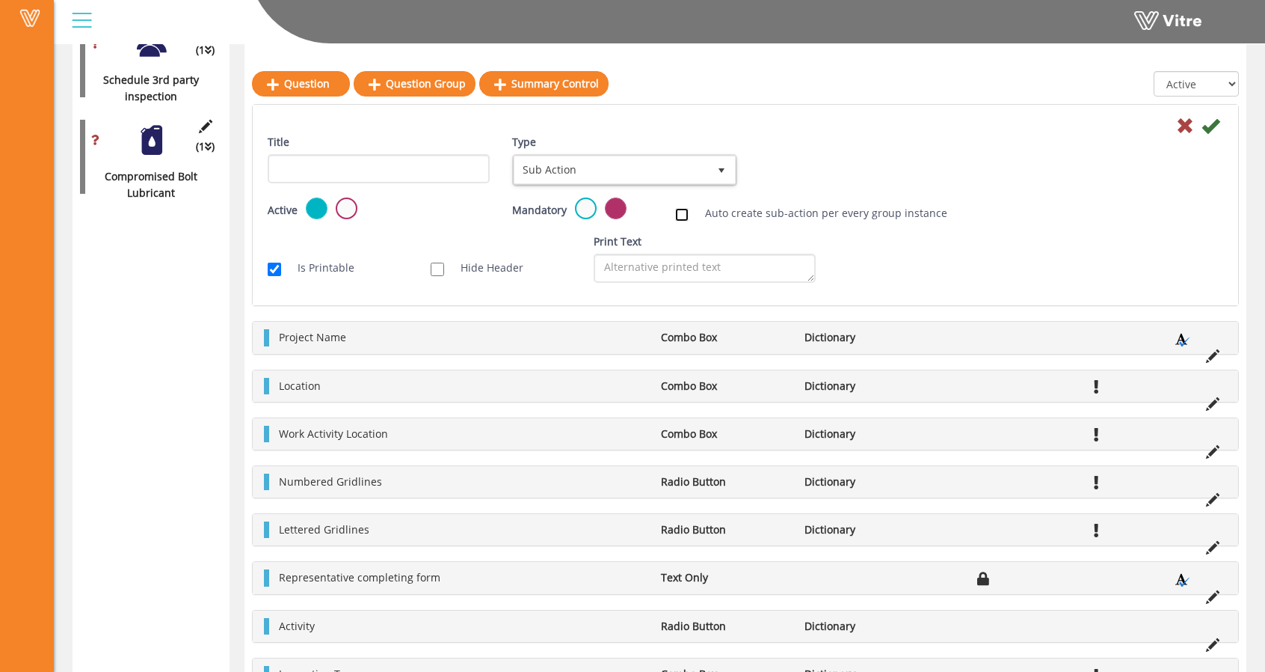
click at [688, 216] on input "Auto create sub-action per every group instance" at bounding box center [681, 214] width 13 height 13
click at [686, 216] on input "Auto create sub-action per every group instance" at bounding box center [681, 214] width 13 height 13
checkbox input "true"
click at [858, 168] on link "Edit Sub Action Setup" at bounding box center [821, 168] width 128 height 25
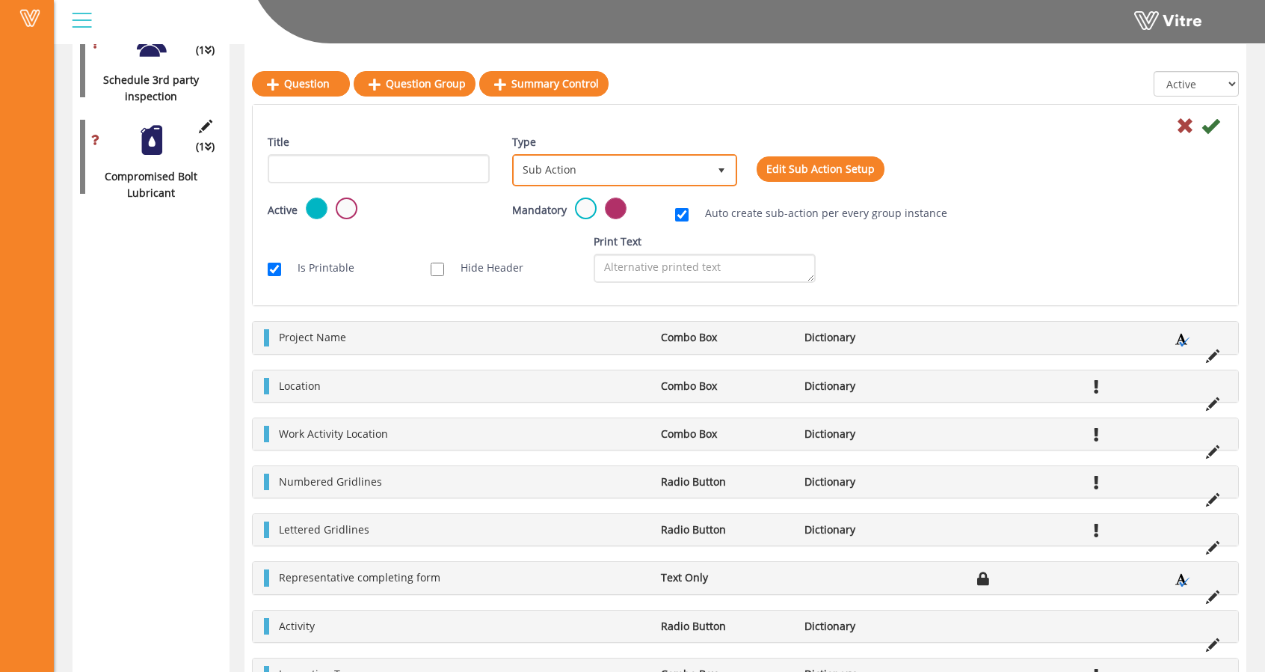
click at [684, 156] on span "Sub Action" at bounding box center [611, 169] width 194 height 27
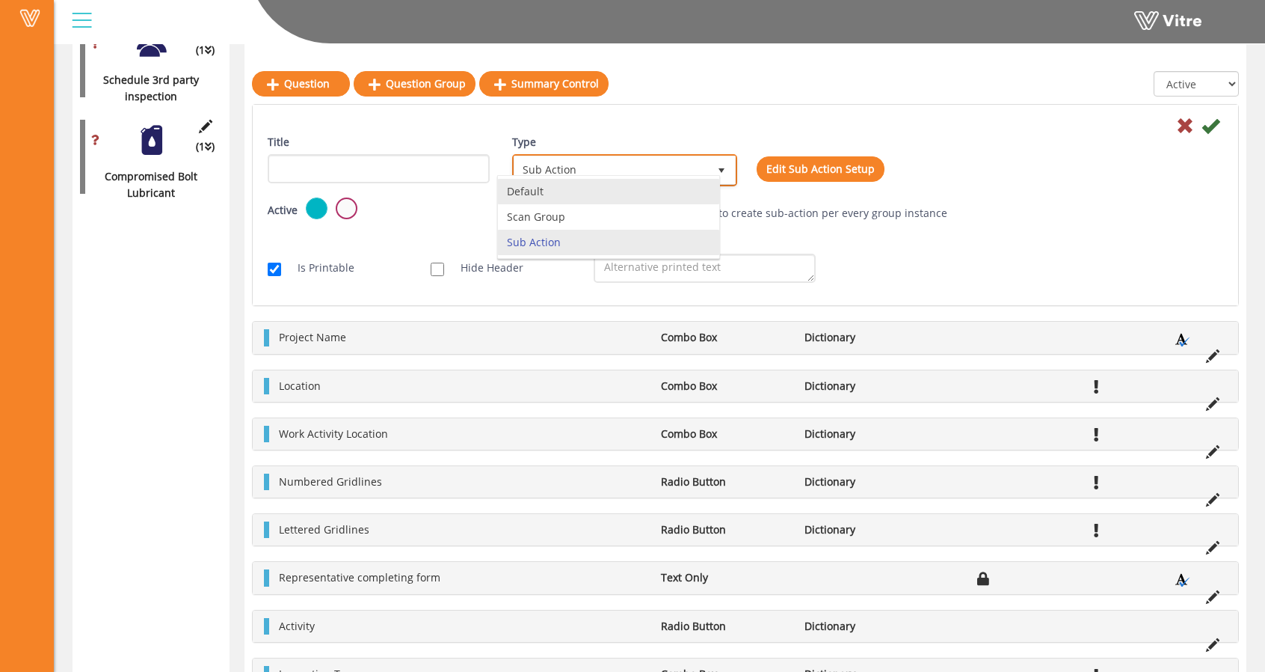
click at [669, 193] on li "Default" at bounding box center [608, 191] width 221 height 25
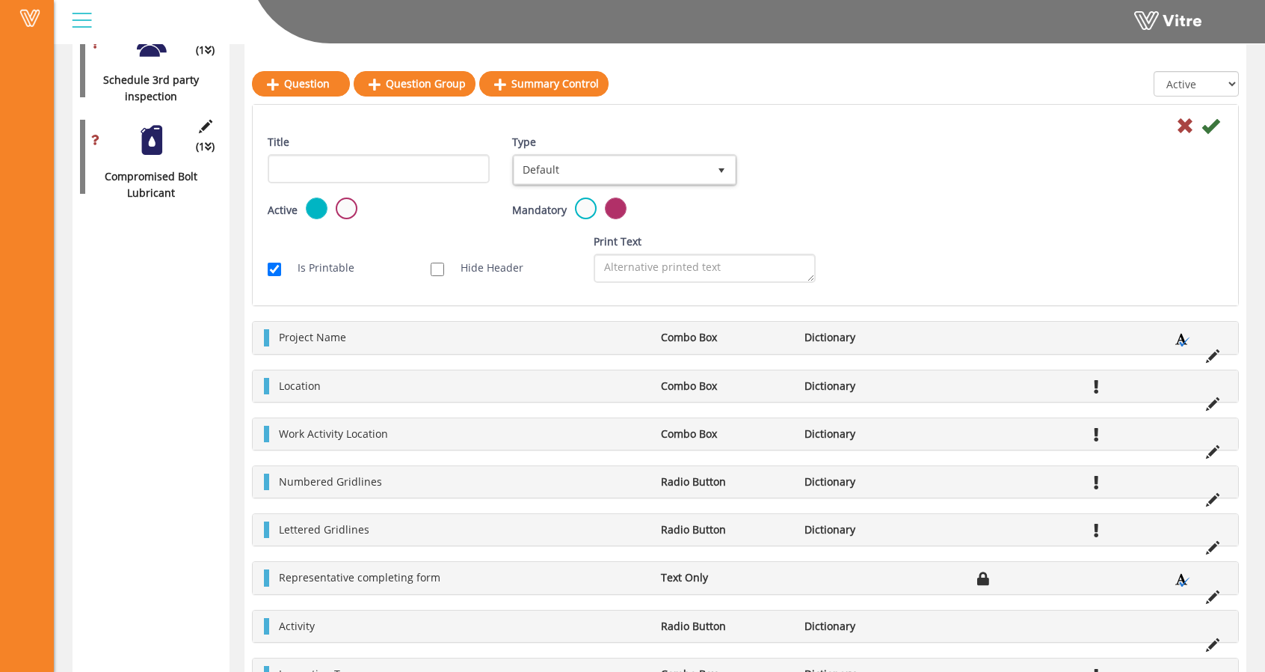
click at [1099, 160] on div "Title Type Default 0 Scan Codes Select Variable Edit Sub Action Setup" at bounding box center [746, 166] width 978 height 64
click at [1205, 124] on icon at bounding box center [1211, 126] width 18 height 18
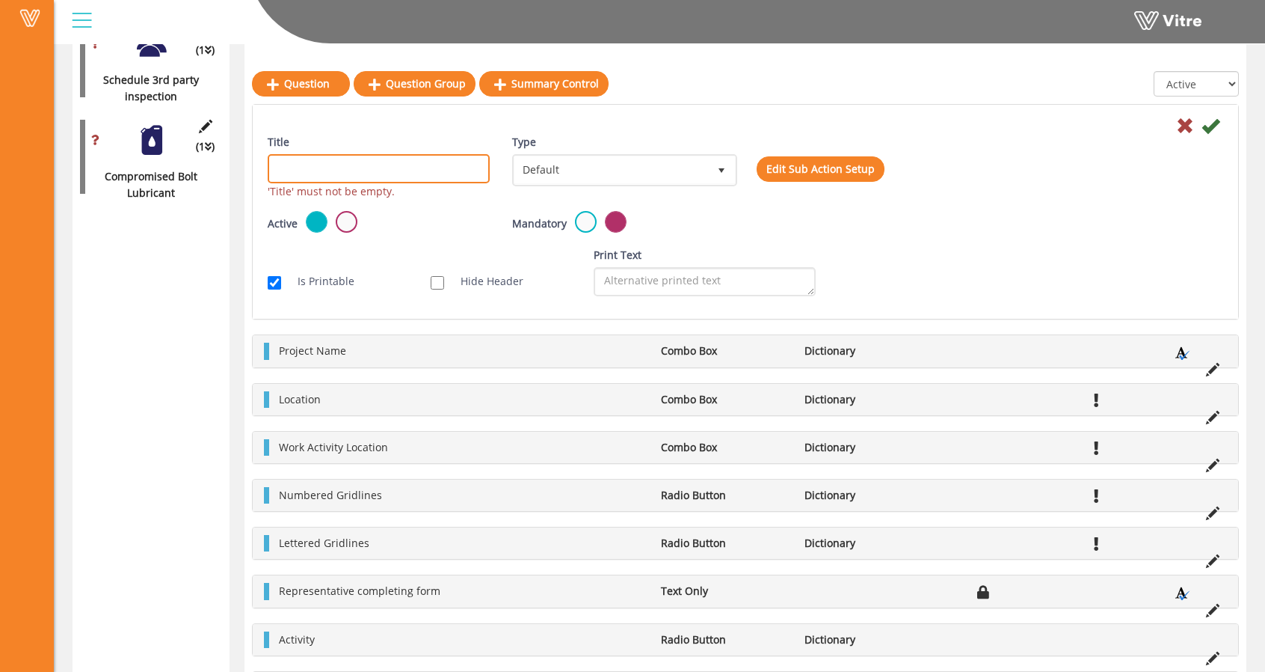
click at [405, 165] on input "Title" at bounding box center [379, 168] width 222 height 29
type input "Description"
click at [1217, 124] on icon at bounding box center [1211, 126] width 18 height 18
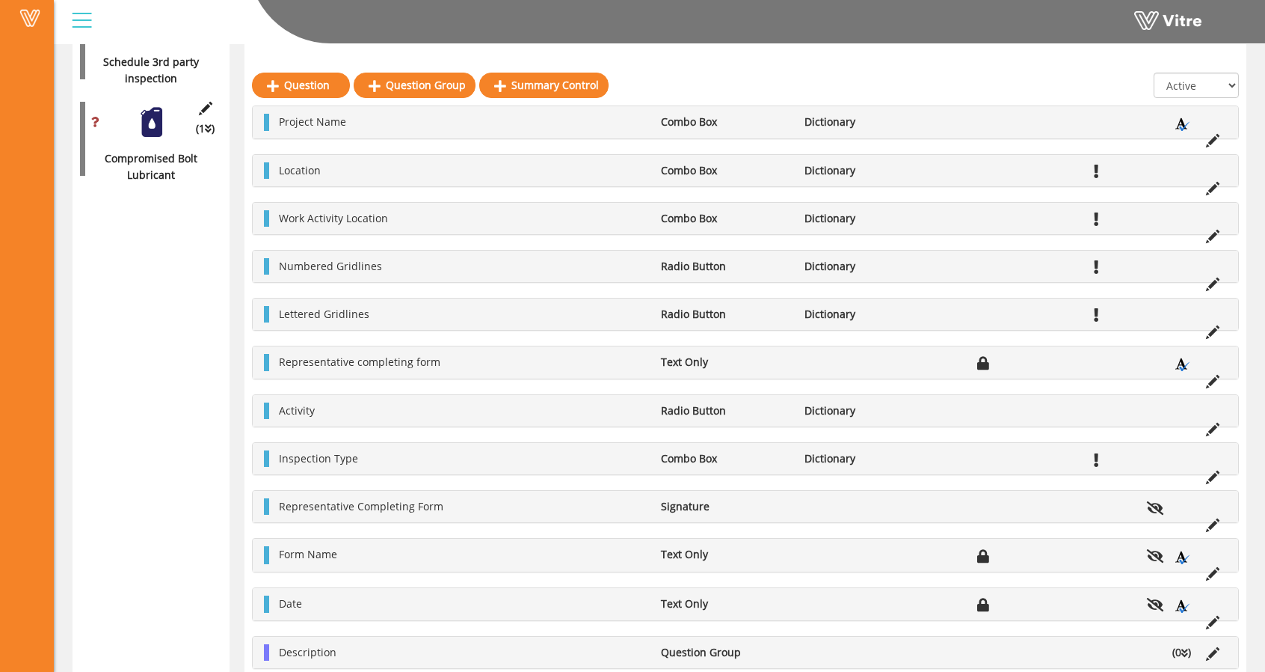
scroll to position [544, 0]
click at [1182, 647] on icon at bounding box center [1185, 651] width 7 height 10
click at [1182, 646] on icon at bounding box center [1185, 651] width 7 height 10
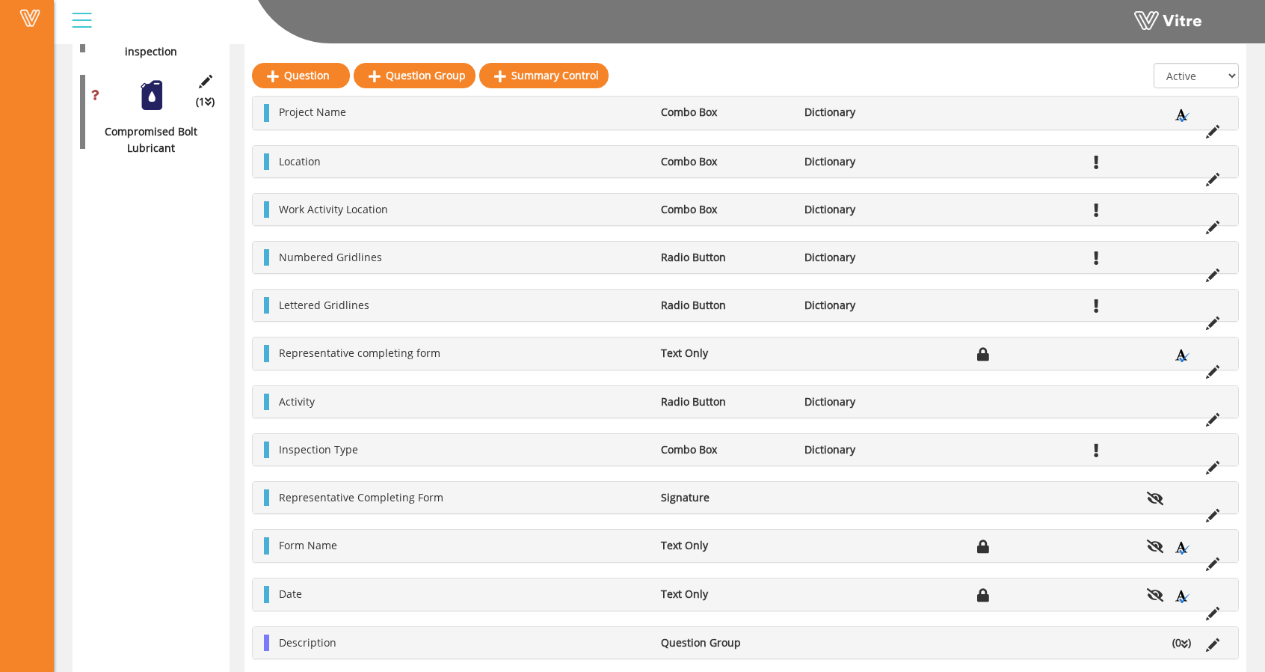
scroll to position [571, 0]
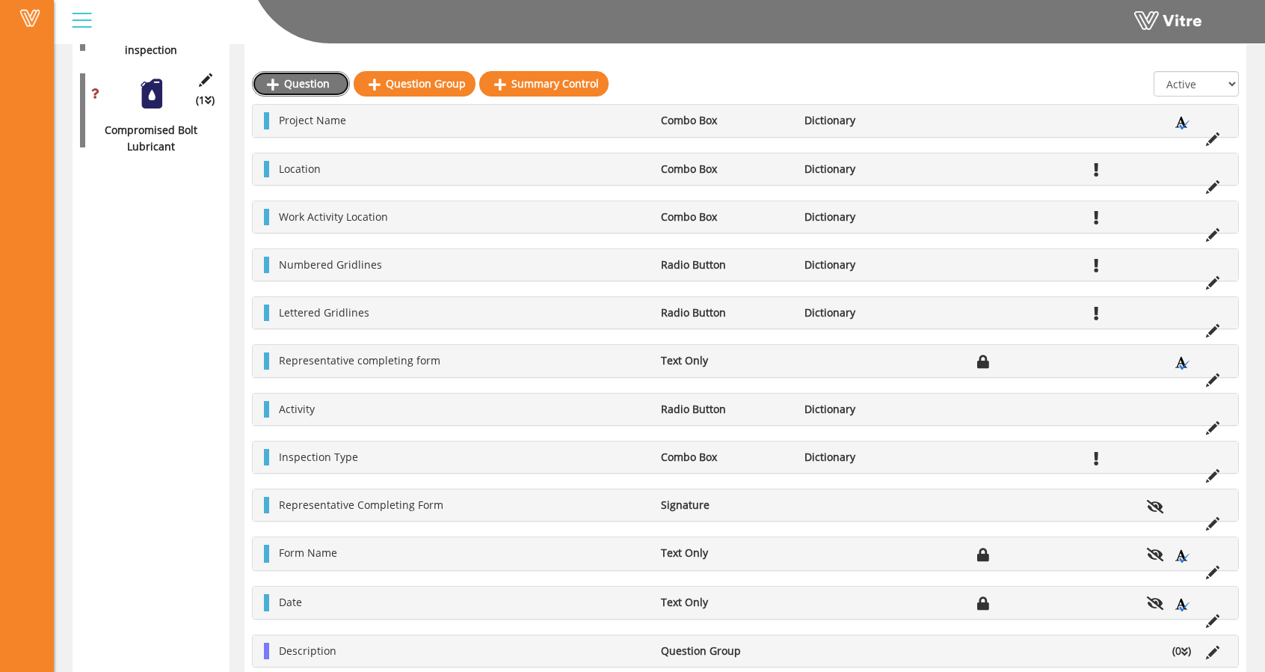
click at [293, 88] on link "Question" at bounding box center [301, 83] width 98 height 25
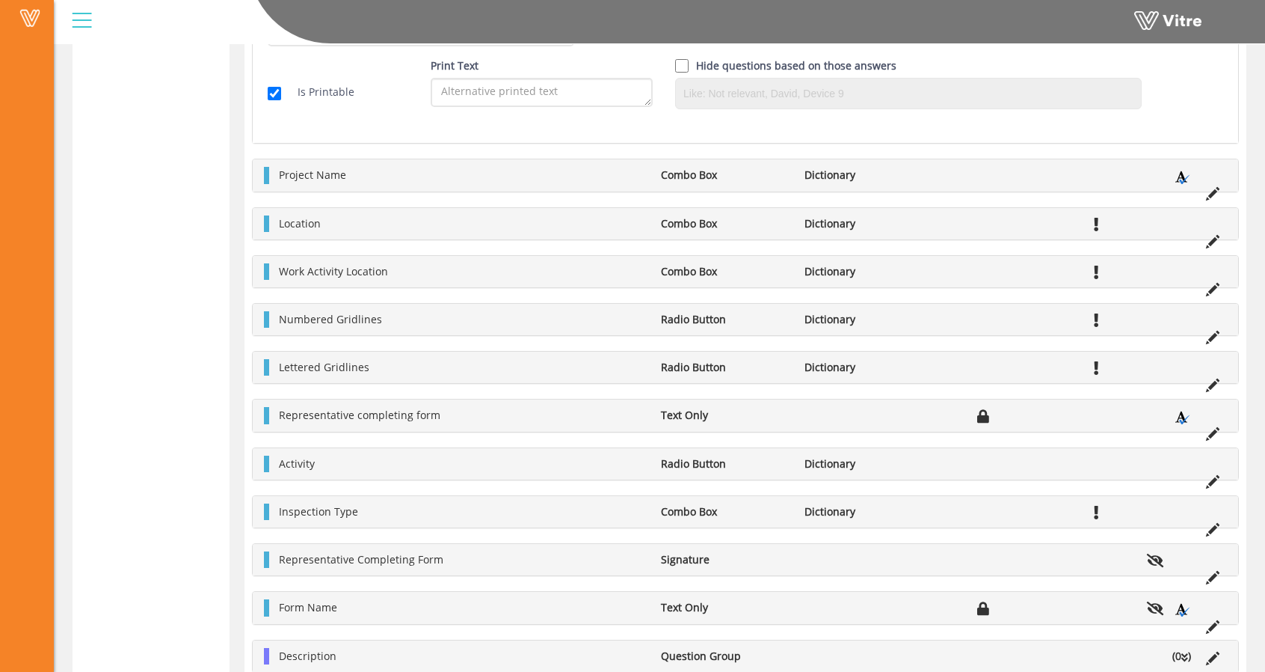
scroll to position [978, 0]
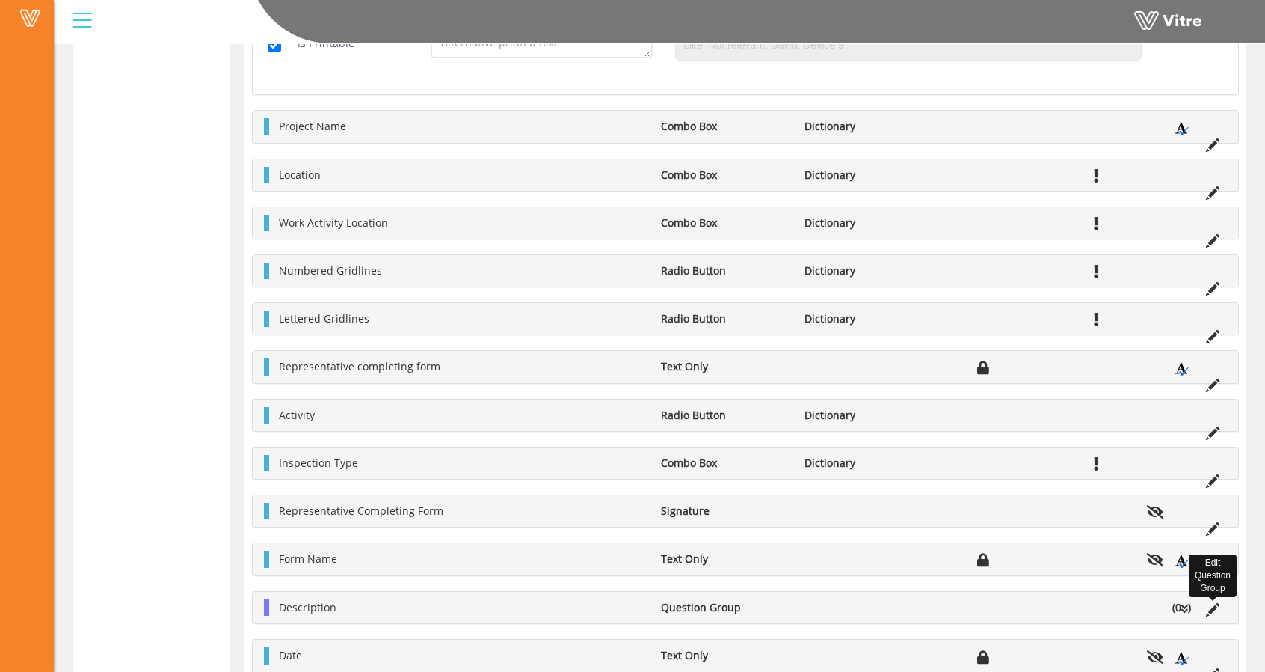
click at [1213, 603] on icon at bounding box center [1212, 609] width 13 height 13
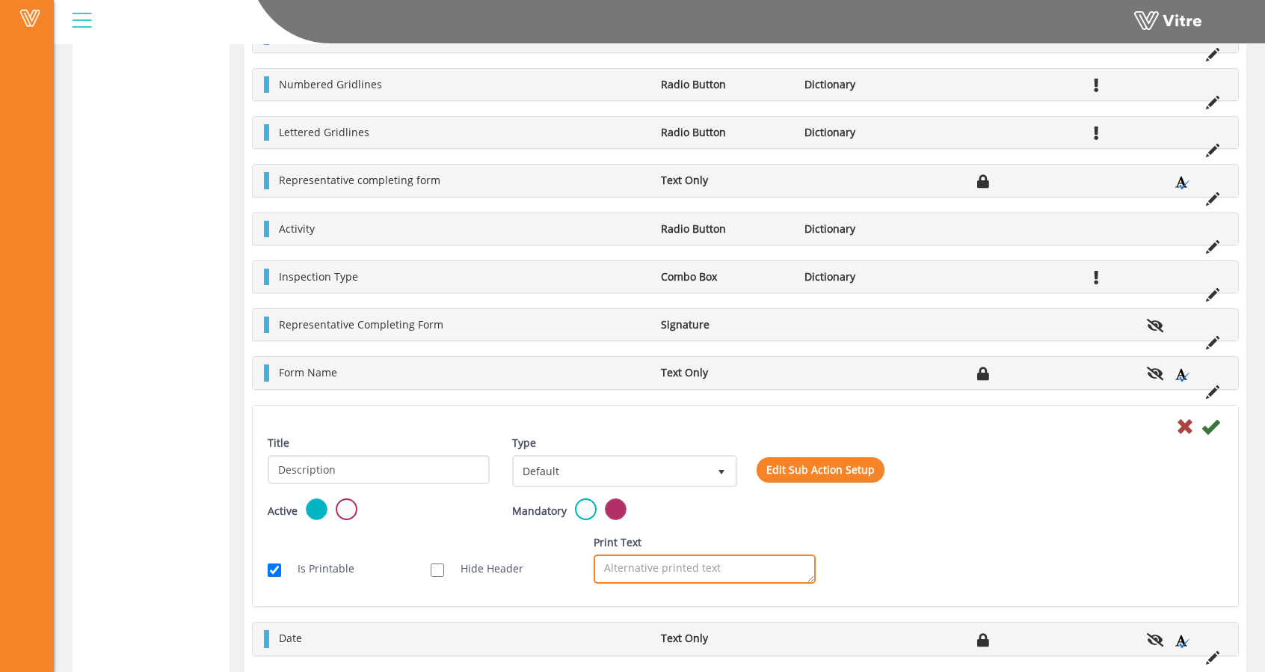
click at [742, 568] on textarea "Print Text" at bounding box center [705, 568] width 222 height 29
click at [1042, 554] on div "Is Printable Hide Header Print Text" at bounding box center [746, 564] width 978 height 61
click at [272, 632] on li "Date" at bounding box center [462, 638] width 382 height 16
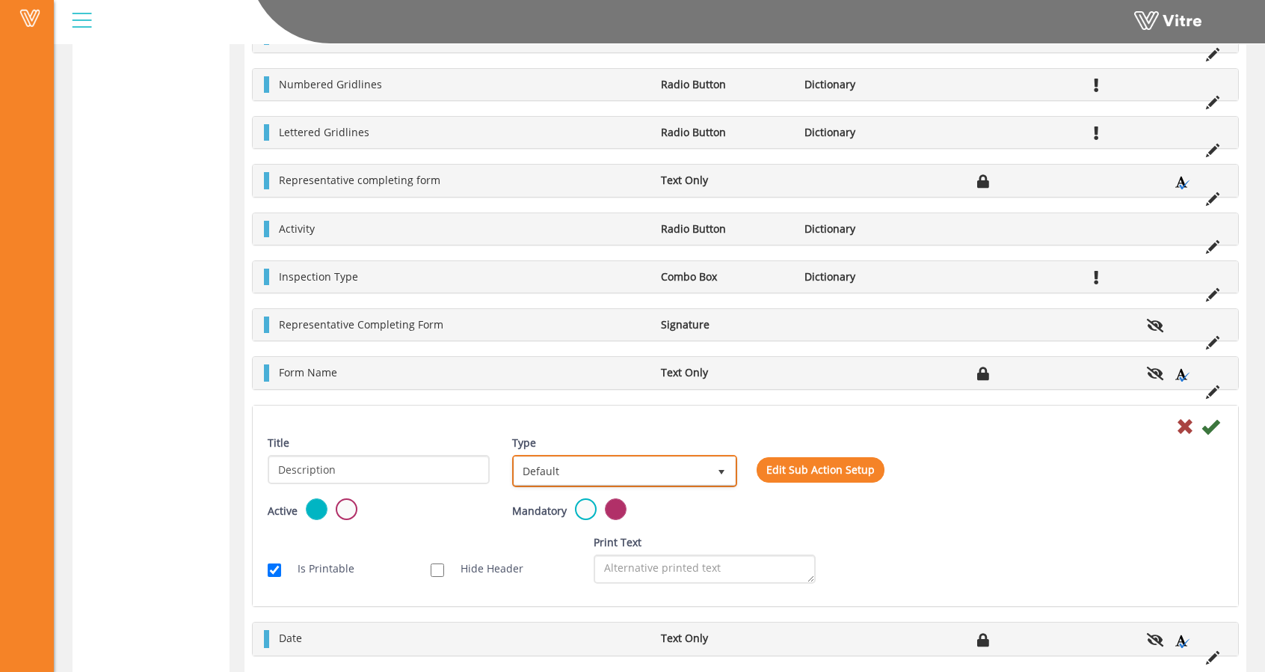
click at [567, 470] on span "Default" at bounding box center [611, 470] width 194 height 27
click at [512, 436] on div "Type Default 0" at bounding box center [623, 466] width 245 height 64
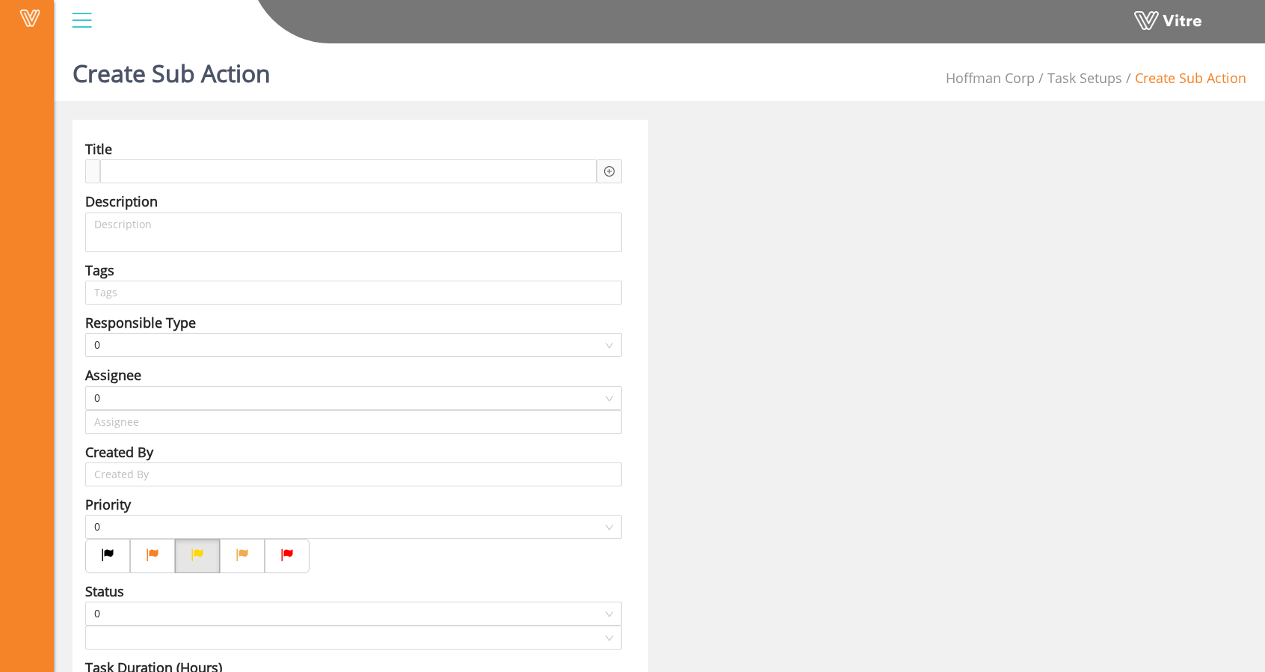
type input "[PERSON_NAME]"
